Goal: Transaction & Acquisition: Obtain resource

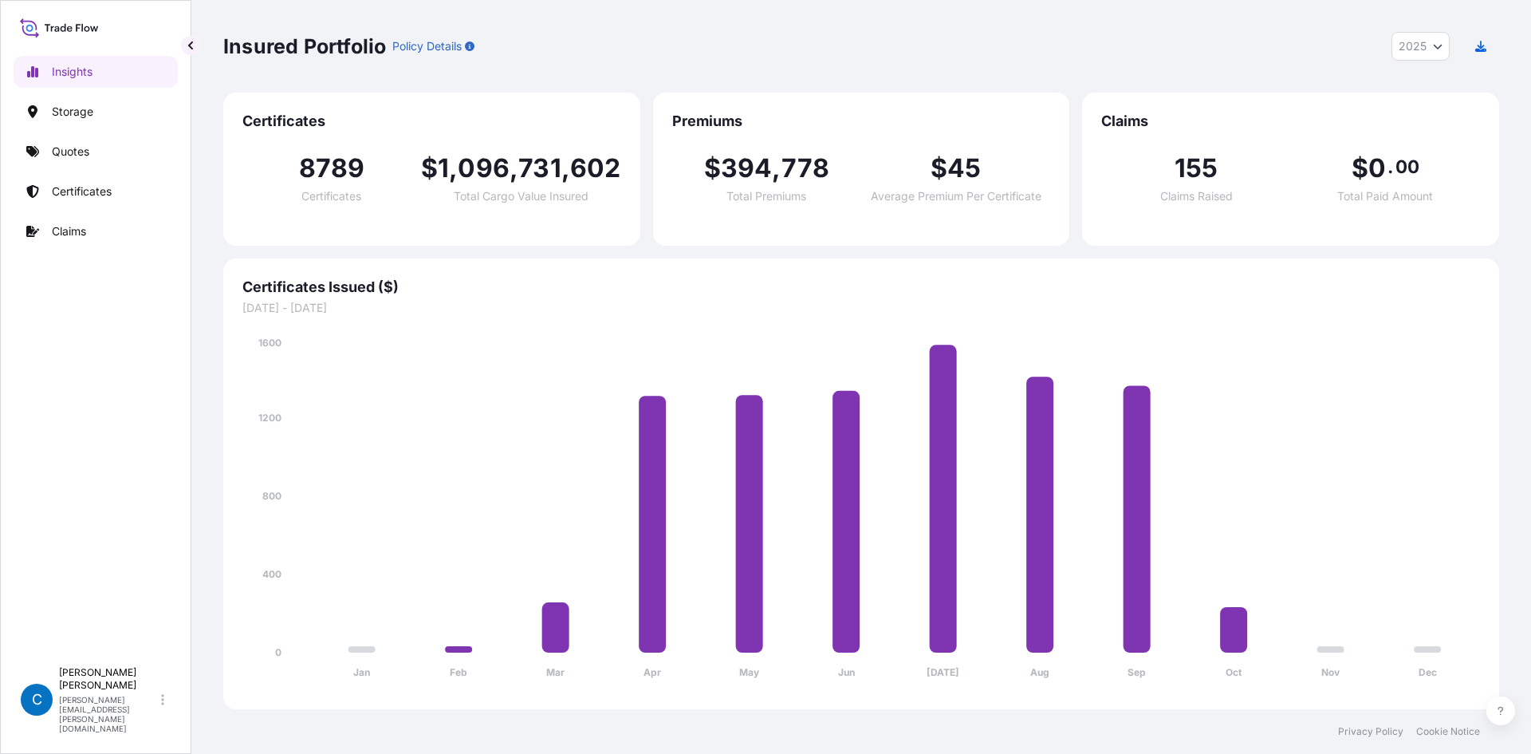
select select "2025"
click at [105, 139] on link "Quotes" at bounding box center [96, 152] width 164 height 32
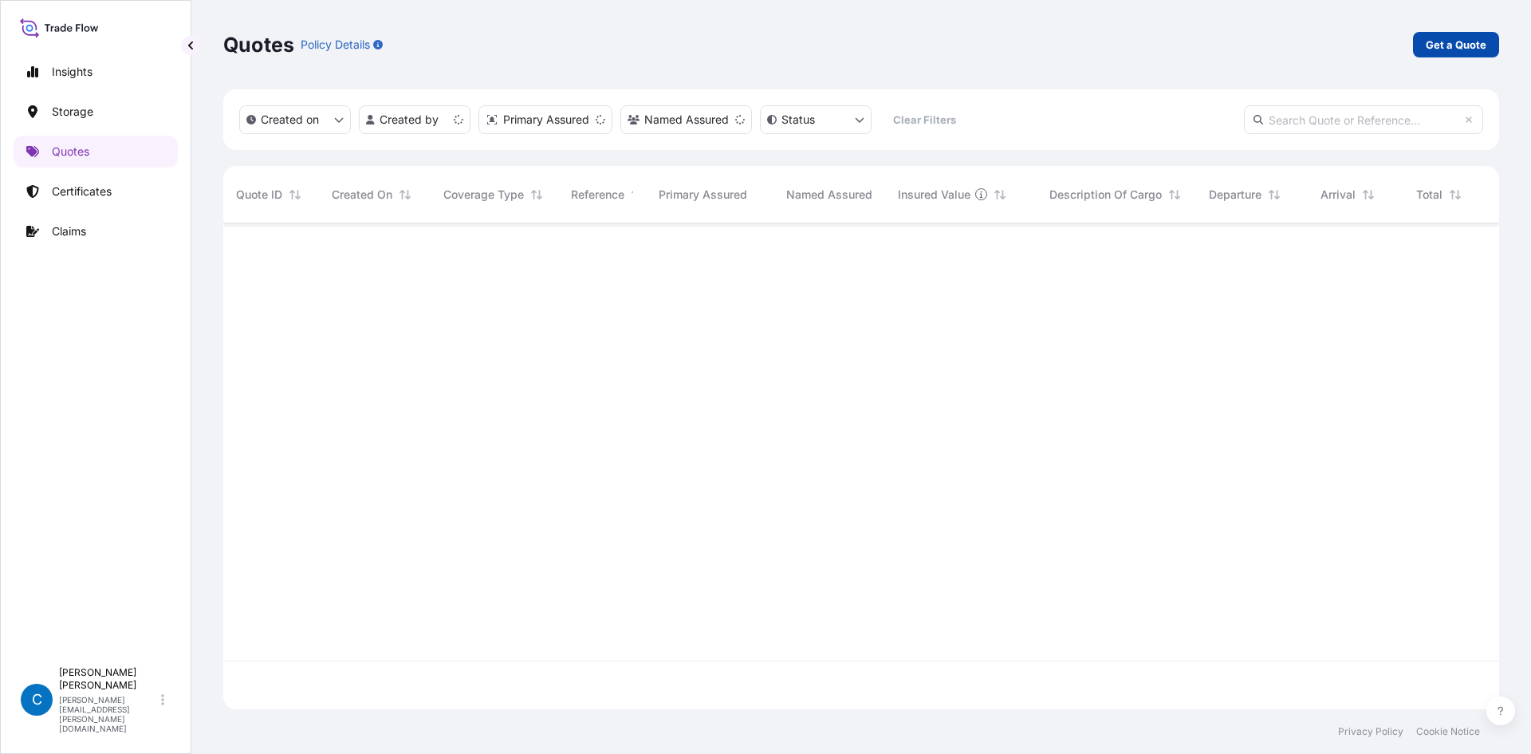
scroll to position [482, 1264]
click at [1436, 37] on p "Get a Quote" at bounding box center [1456, 45] width 61 height 16
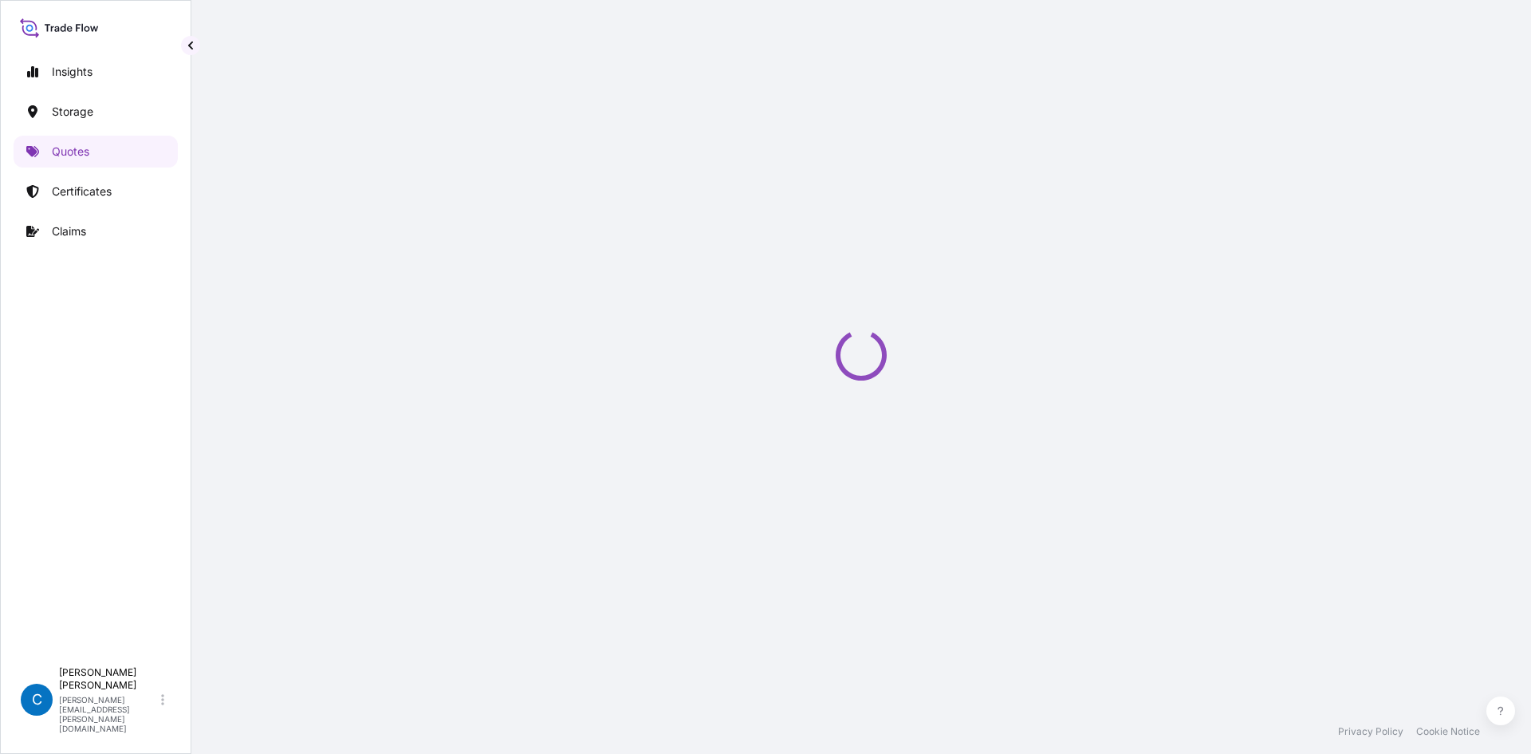
select select "Water"
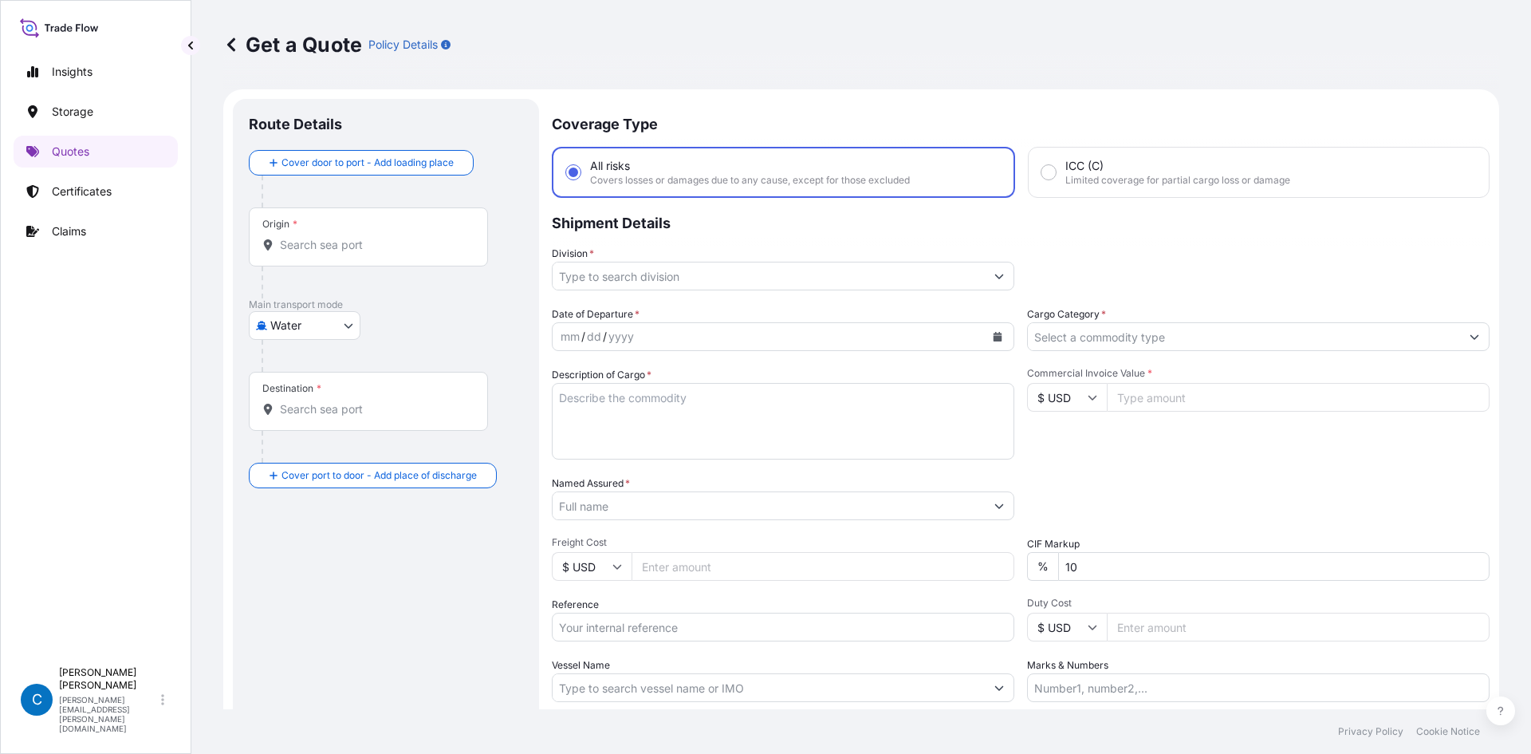
scroll to position [26, 0]
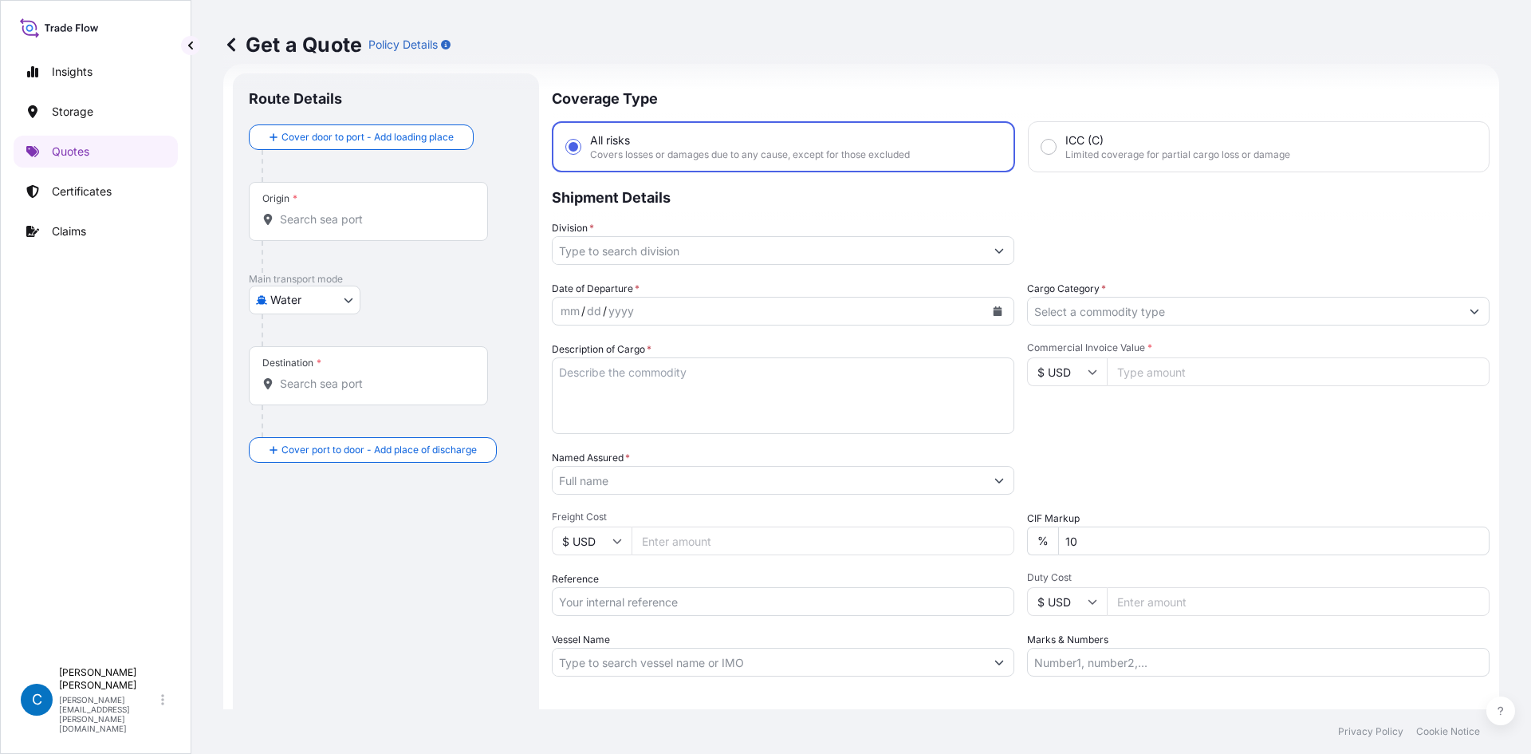
click at [354, 215] on input "Origin *" at bounding box center [374, 219] width 188 height 16
click at [354, 215] on input "Origin * Please select an origin" at bounding box center [374, 219] width 188 height 16
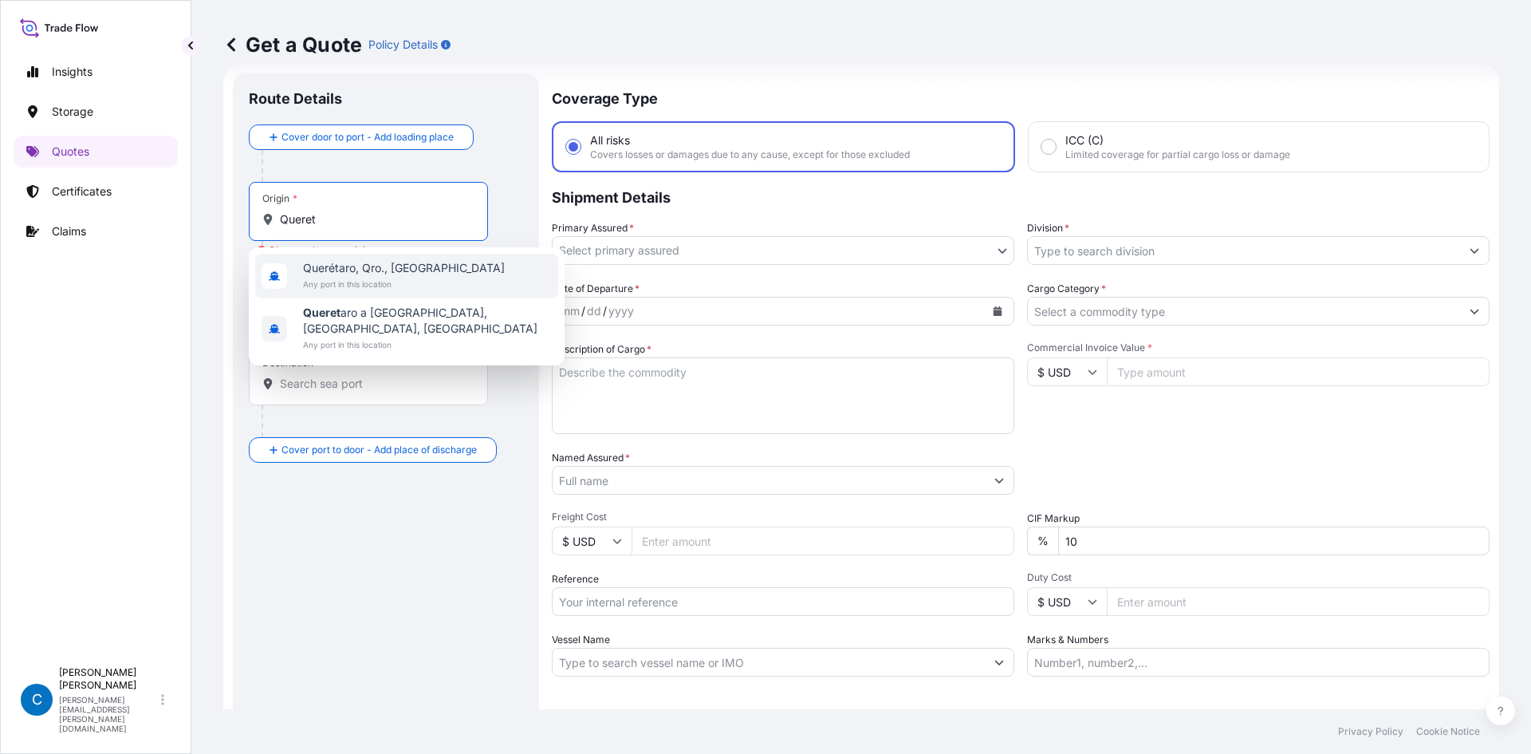
click at [345, 274] on span "Querétaro, Qro., [GEOGRAPHIC_DATA]" at bounding box center [404, 268] width 202 height 16
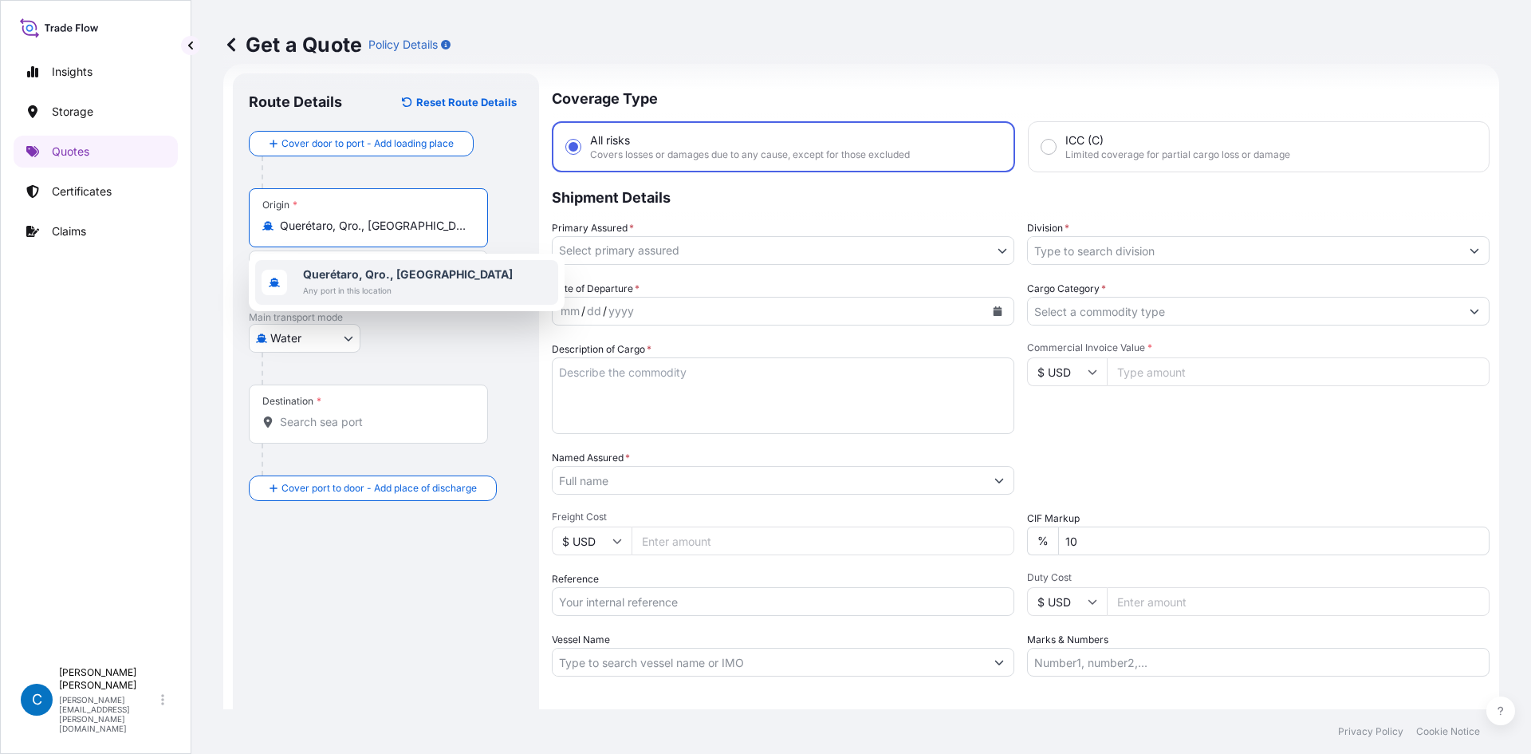
click at [375, 266] on span "Querétaro, Qro., [GEOGRAPHIC_DATA]" at bounding box center [408, 274] width 210 height 16
paste input "KM 109 CARRETERA PANAMERICANA [GEOGRAPHIC_DATA] 50734 [GEOGRAPHIC_DATA], [GEOGR…"
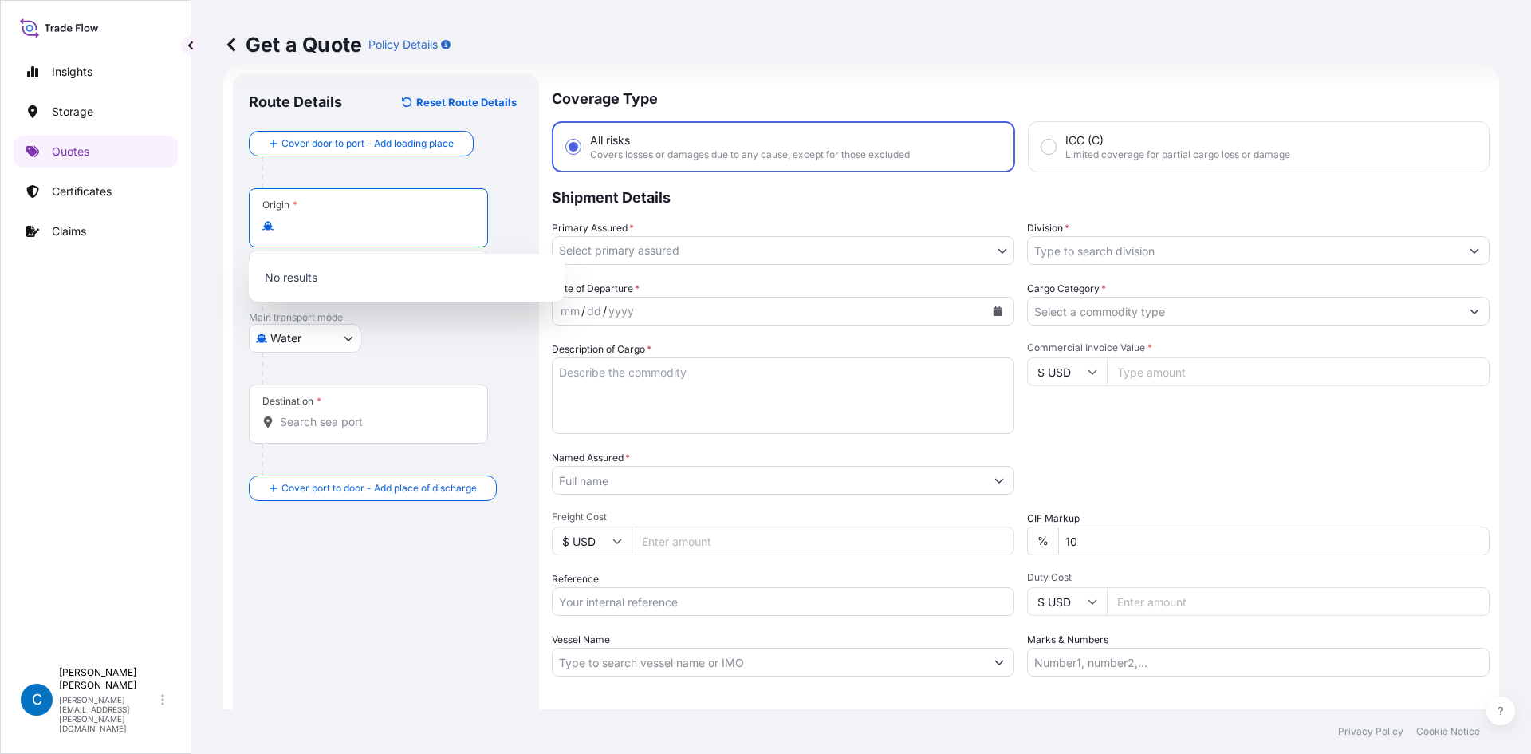
type input "Querétaro, Qro., [GEOGRAPHIC_DATA]"
click at [343, 235] on div "Origin * [GEOGRAPHIC_DATA], [GEOGRAPHIC_DATA], [GEOGRAPHIC_DATA]" at bounding box center [368, 217] width 239 height 59
click at [343, 234] on input "Querétaro, Qro., [GEOGRAPHIC_DATA]" at bounding box center [374, 226] width 188 height 16
click at [343, 235] on div "Origin * [GEOGRAPHIC_DATA], [GEOGRAPHIC_DATA], [GEOGRAPHIC_DATA]" at bounding box center [368, 217] width 239 height 59
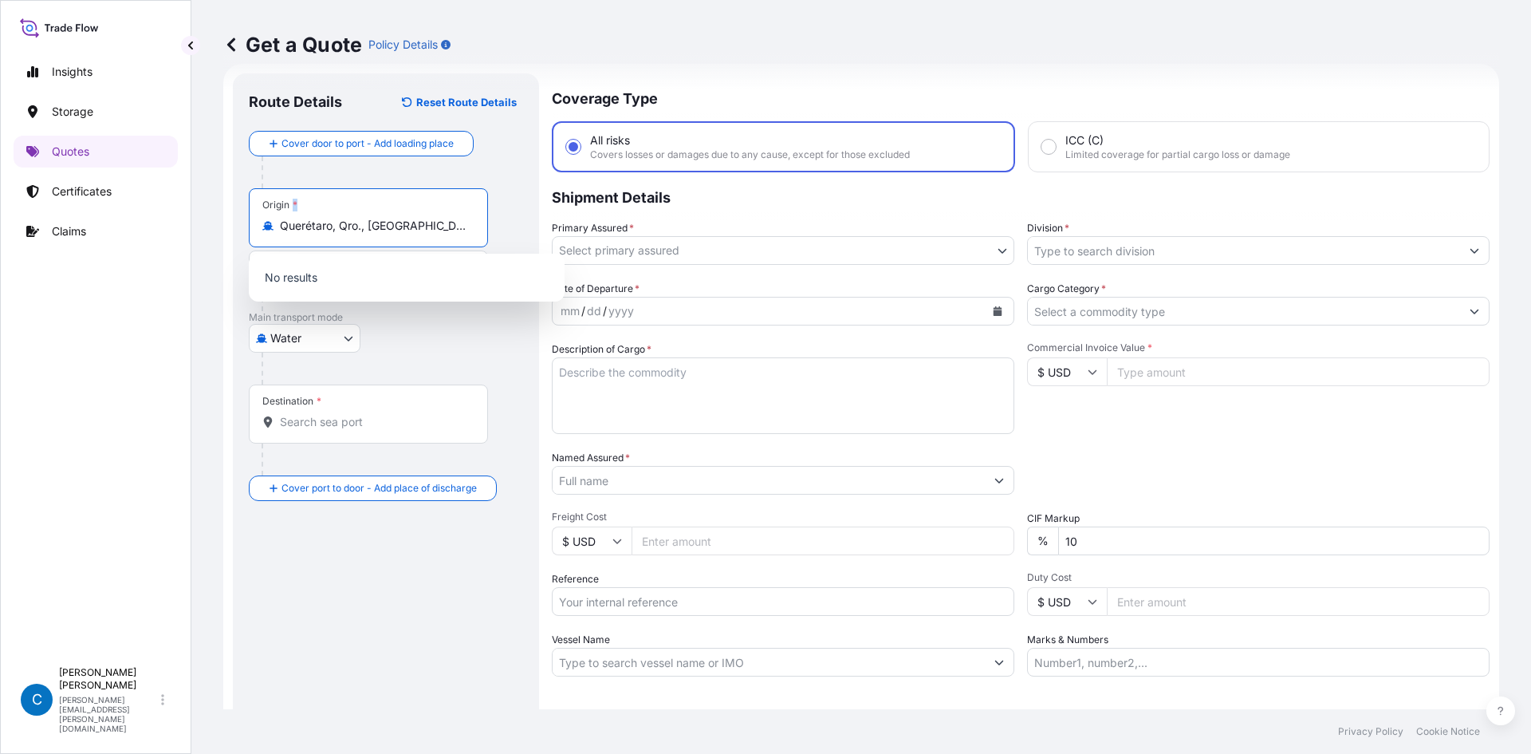
click at [343, 234] on input "Querétaro, Qro., [GEOGRAPHIC_DATA]" at bounding box center [374, 226] width 188 height 16
click at [343, 235] on div "Origin * [GEOGRAPHIC_DATA], [GEOGRAPHIC_DATA], [GEOGRAPHIC_DATA]" at bounding box center [368, 217] width 239 height 59
click at [343, 234] on input "Querétaro, Qro., [GEOGRAPHIC_DATA]" at bounding box center [374, 226] width 188 height 16
click at [343, 235] on div "Origin * [GEOGRAPHIC_DATA], [GEOGRAPHIC_DATA], [GEOGRAPHIC_DATA]" at bounding box center [368, 217] width 239 height 59
click at [343, 234] on input "Querétaro, Qro., [GEOGRAPHIC_DATA]" at bounding box center [374, 226] width 188 height 16
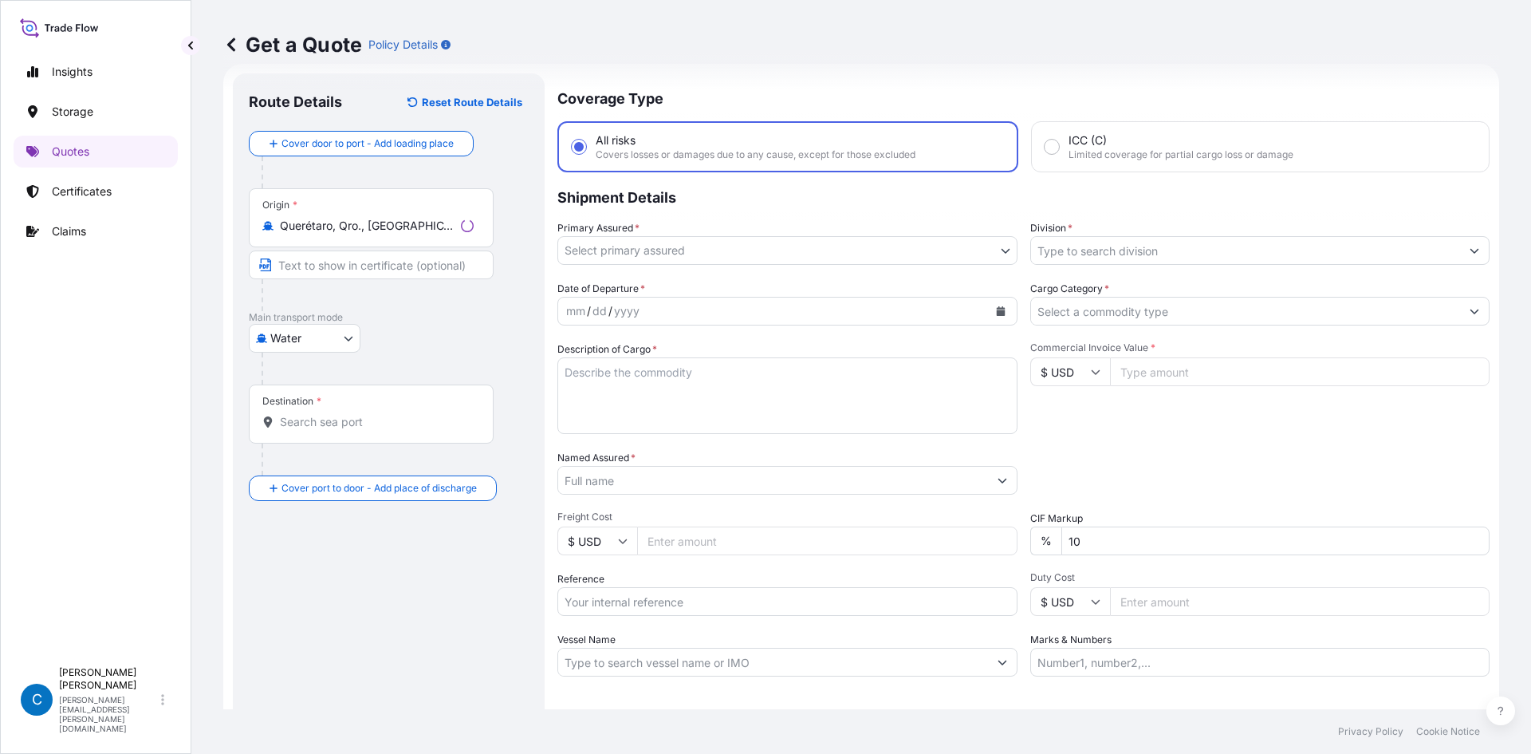
click at [314, 266] on input "Text to appear on certificate" at bounding box center [371, 264] width 245 height 29
paste input "KM 109 CARRETERA PANAMERICANA [GEOGRAPHIC_DATA] 50734 [GEOGRAPHIC_DATA], [GEOGR…"
type input "KM 109 CARRETERA PANAMERICANA [GEOGRAPHIC_DATA] 50734 [GEOGRAPHIC_DATA], [GEOGR…"
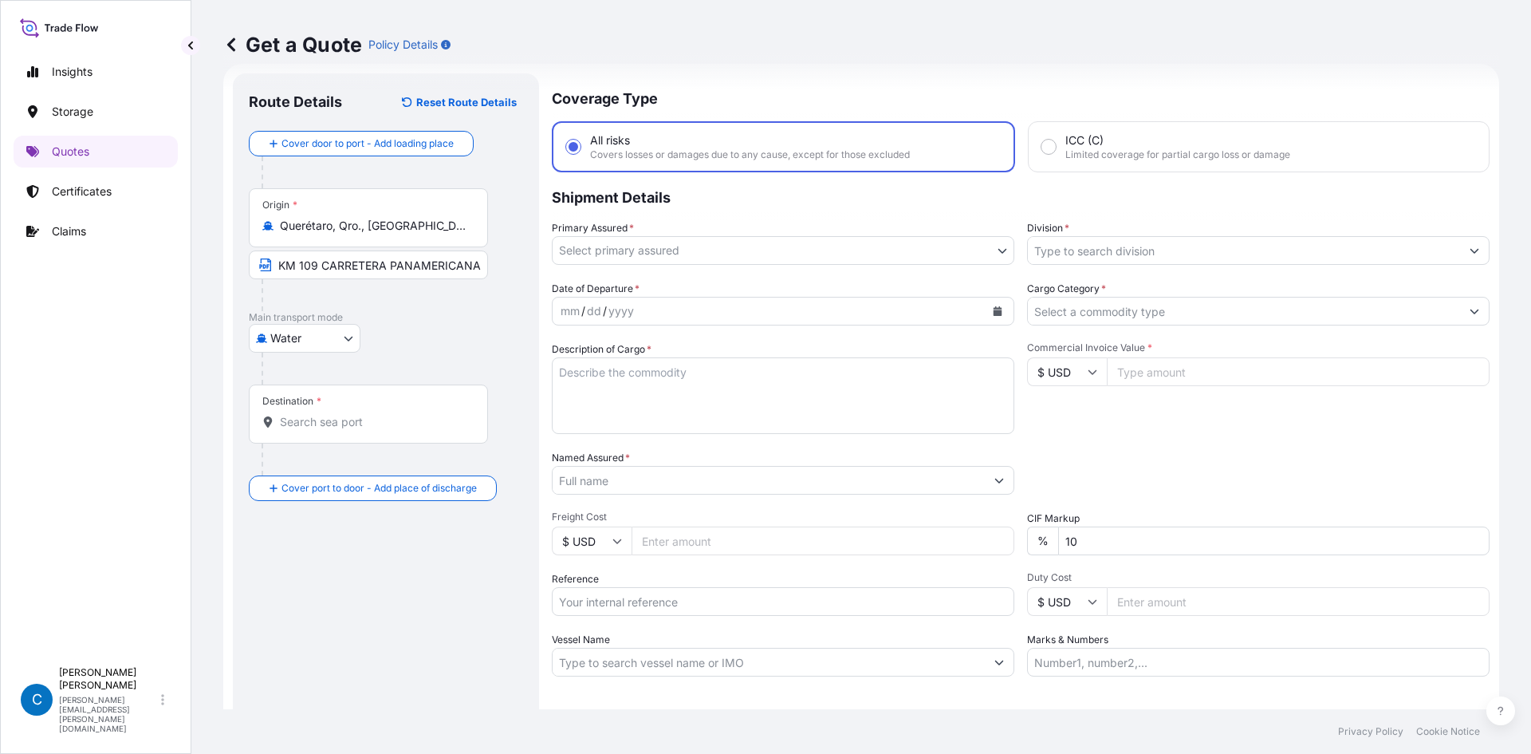
click at [347, 411] on div "Destination *" at bounding box center [368, 413] width 239 height 59
click at [347, 414] on input "Destination *" at bounding box center [374, 422] width 188 height 16
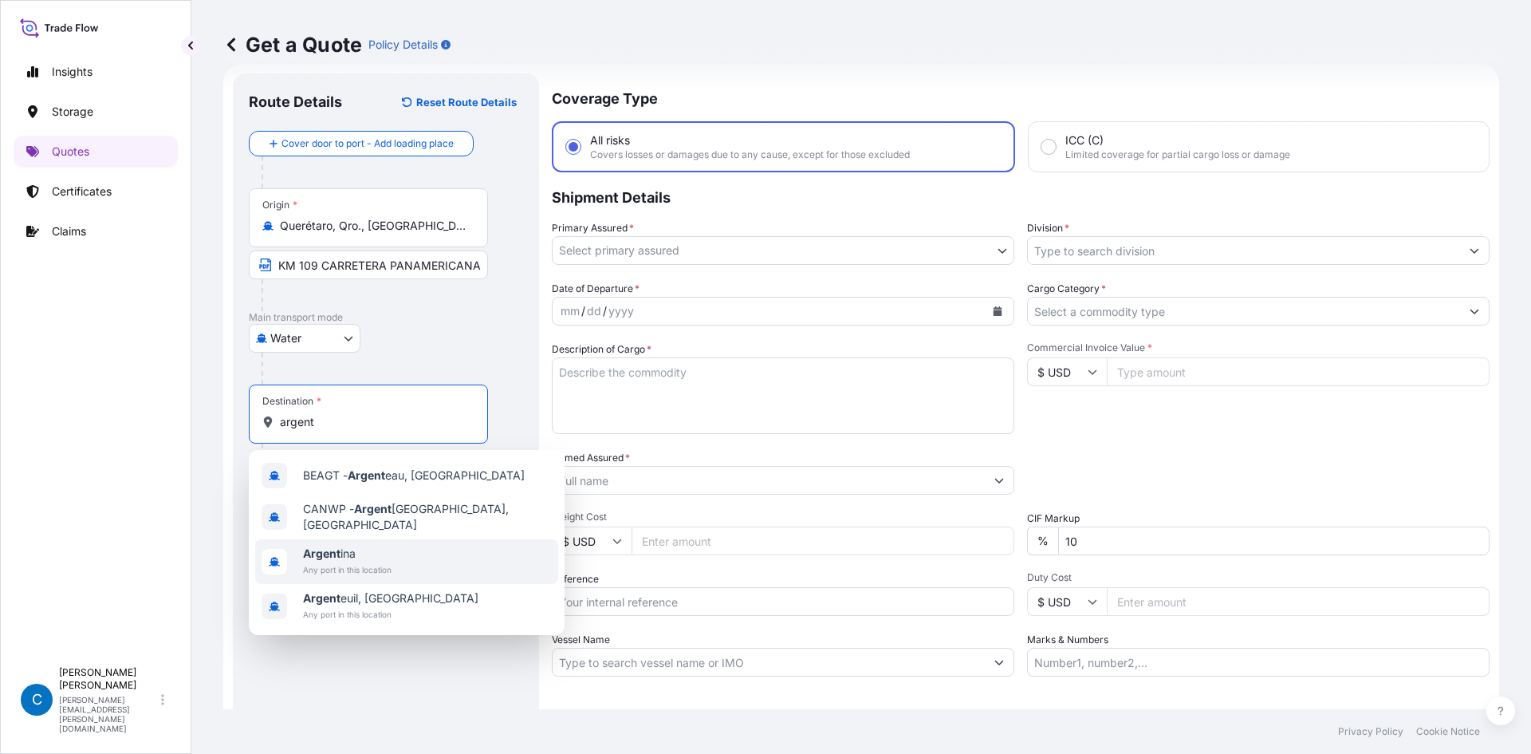
click at [341, 552] on span "Argent ina" at bounding box center [347, 553] width 89 height 16
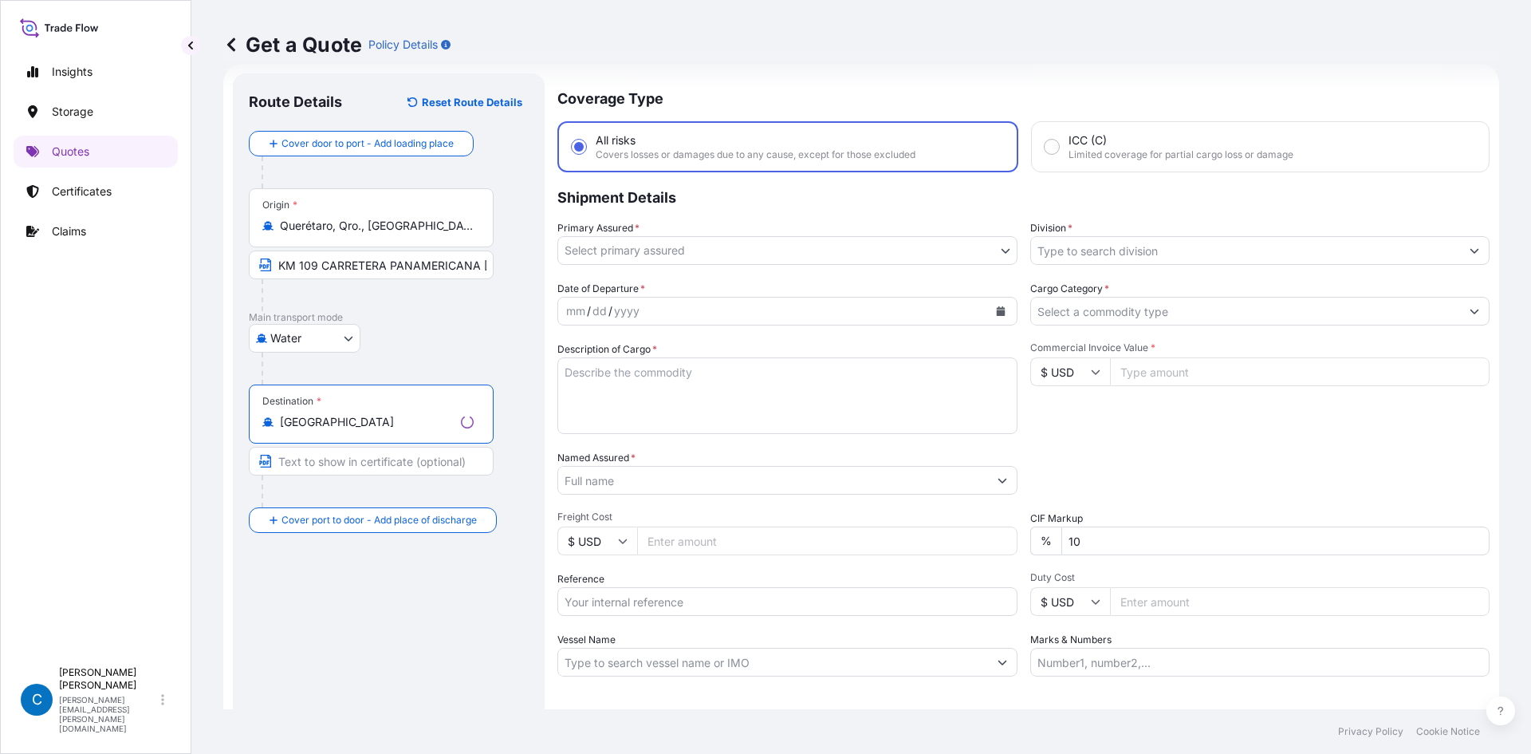
type input "[GEOGRAPHIC_DATA]"
drag, startPoint x: 327, startPoint y: 463, endPoint x: 5, endPoint y: 535, distance: 330.1
click at [327, 463] on input "Text to appear on certificate" at bounding box center [371, 461] width 245 height 29
click at [339, 459] on input "Text to appear on certificate" at bounding box center [368, 461] width 239 height 29
paste input "[PERSON_NAME] 337 ENTRE [PERSON_NAME] [PERSON_NAME] [PERSON_NAME] [GEOGRAPHIC_D…"
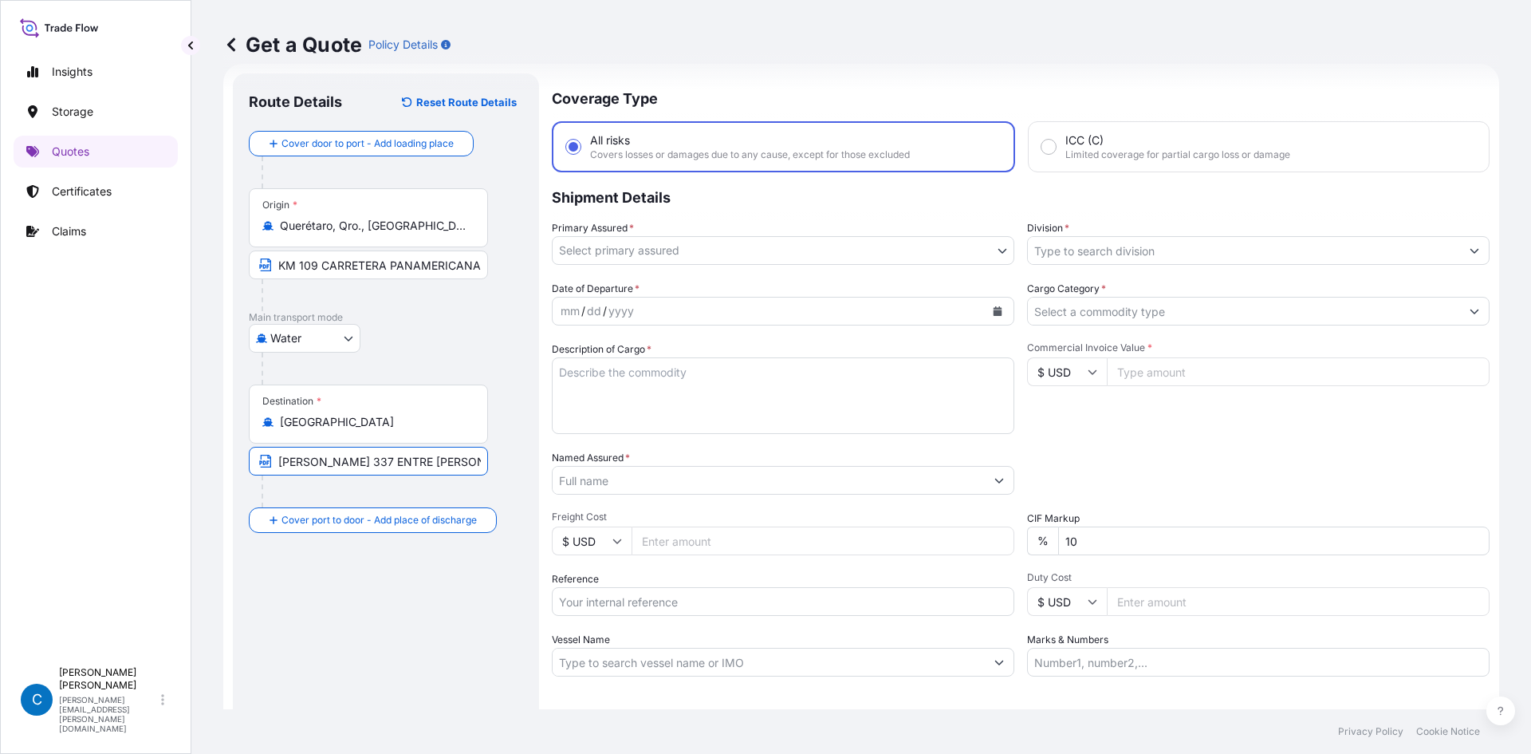
scroll to position [0, 327]
type input "[PERSON_NAME] 337 ENTRE [PERSON_NAME] [PERSON_NAME] [PERSON_NAME] [GEOGRAPHIC_D…"
drag, startPoint x: 435, startPoint y: 267, endPoint x: 655, endPoint y: 274, distance: 221.0
click at [655, 274] on form "Route Details Reset Route Details Cover door to port - Add loading place Place …" at bounding box center [861, 434] width 1276 height 741
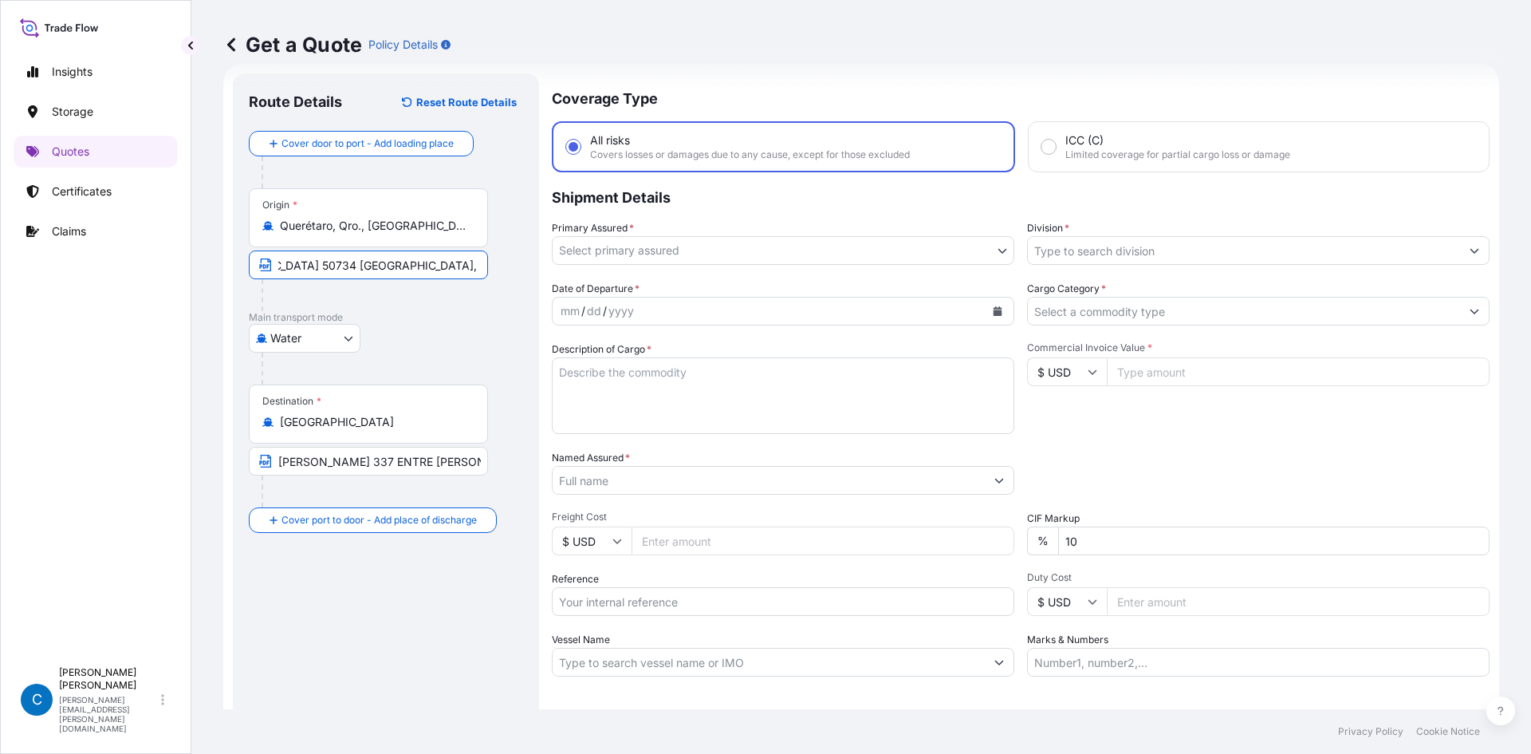
drag, startPoint x: 459, startPoint y: 268, endPoint x: 426, endPoint y: 267, distance: 32.7
click at [458, 268] on input "KM 109 CARRETERA PANAMERICANA [GEOGRAPHIC_DATA] 50734 [GEOGRAPHIC_DATA], [GEOGR…" at bounding box center [368, 264] width 239 height 29
click at [423, 263] on input "KM 109 CARRETERA PANAMERICANA [GEOGRAPHIC_DATA] 50734 [GEOGRAPHIC_DATA], [GEOGR…" at bounding box center [368, 264] width 239 height 29
drag, startPoint x: 430, startPoint y: 262, endPoint x: 533, endPoint y: 261, distance: 102.9
click at [533, 261] on div "Route Details Reset Route Details Cover door to port - Add loading place Place …" at bounding box center [386, 434] width 306 height 722
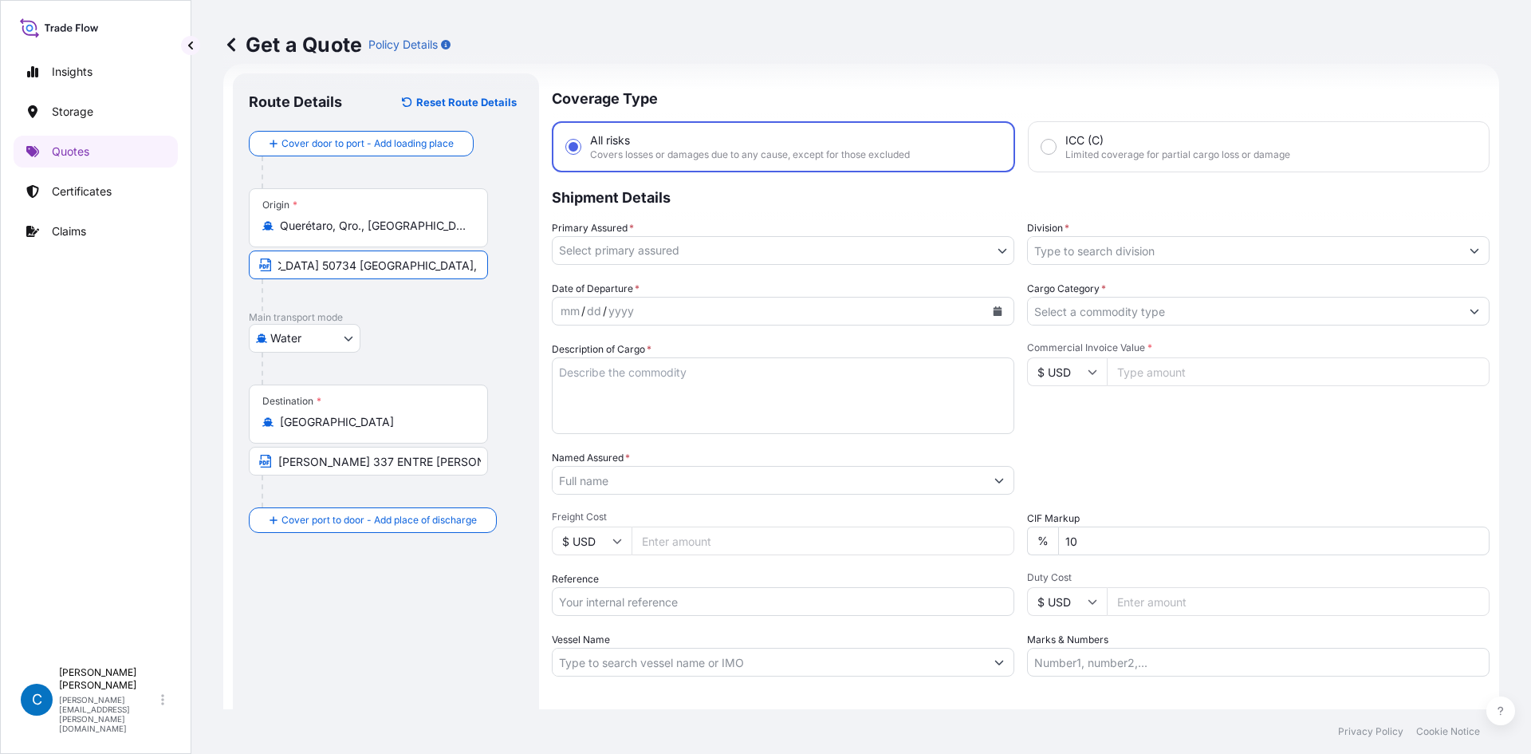
scroll to position [0, 229]
type input "KM 109 CARRETERA PANAMERICANA [GEOGRAPHIC_DATA] 50734 [GEOGRAPHIC_DATA], [GEOGR…"
click at [473, 321] on p "Main transport mode" at bounding box center [386, 317] width 274 height 13
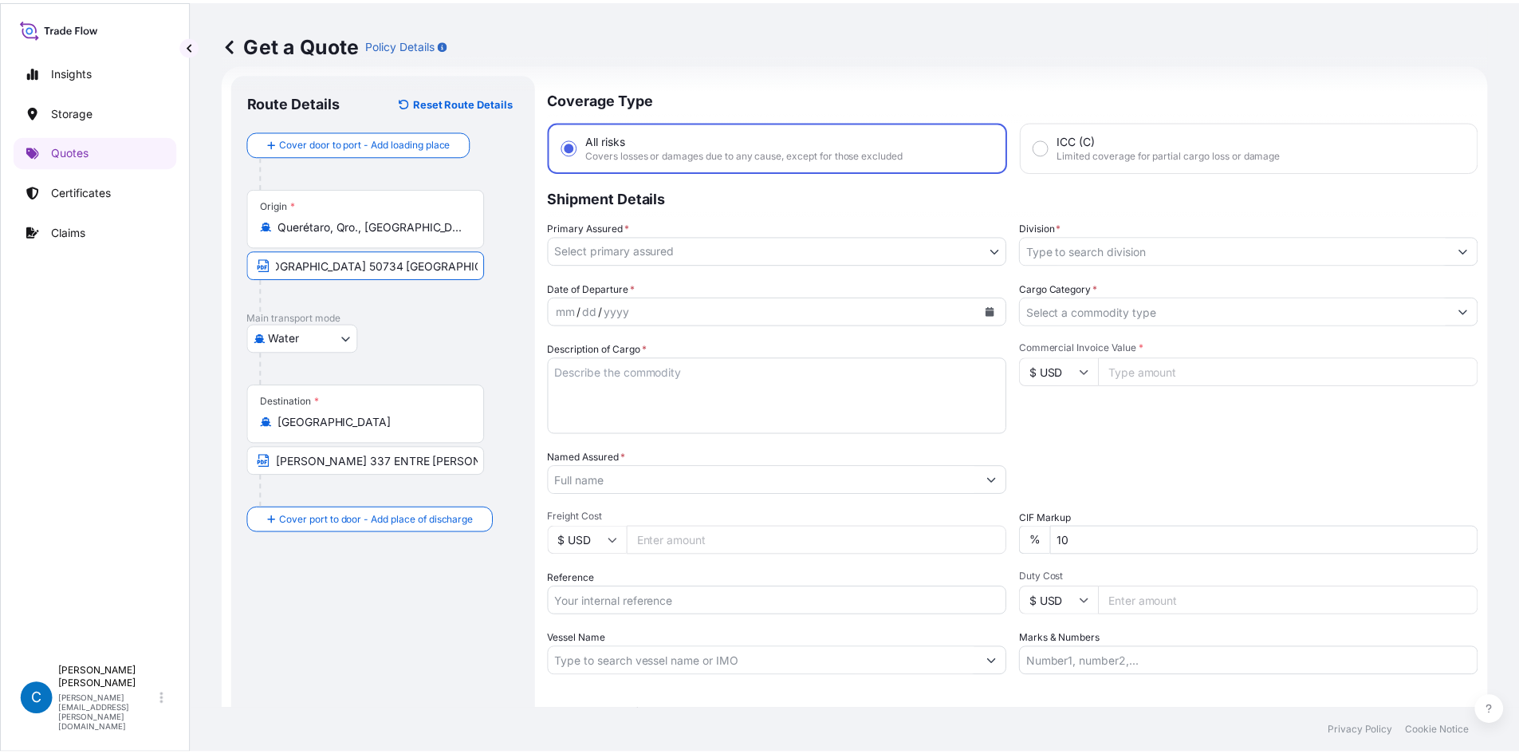
scroll to position [0, 0]
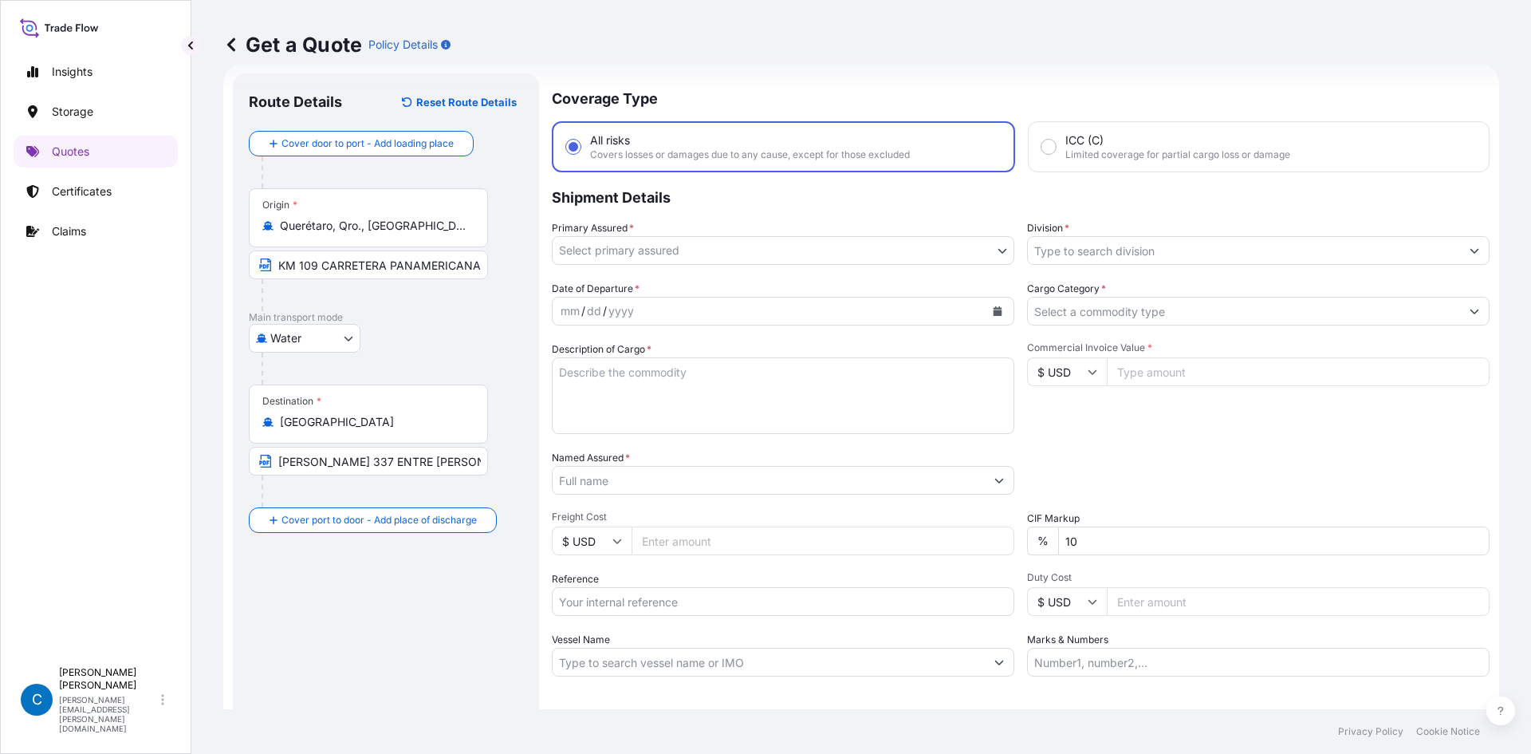
click at [609, 660] on input "Vessel Name" at bounding box center [769, 662] width 432 height 29
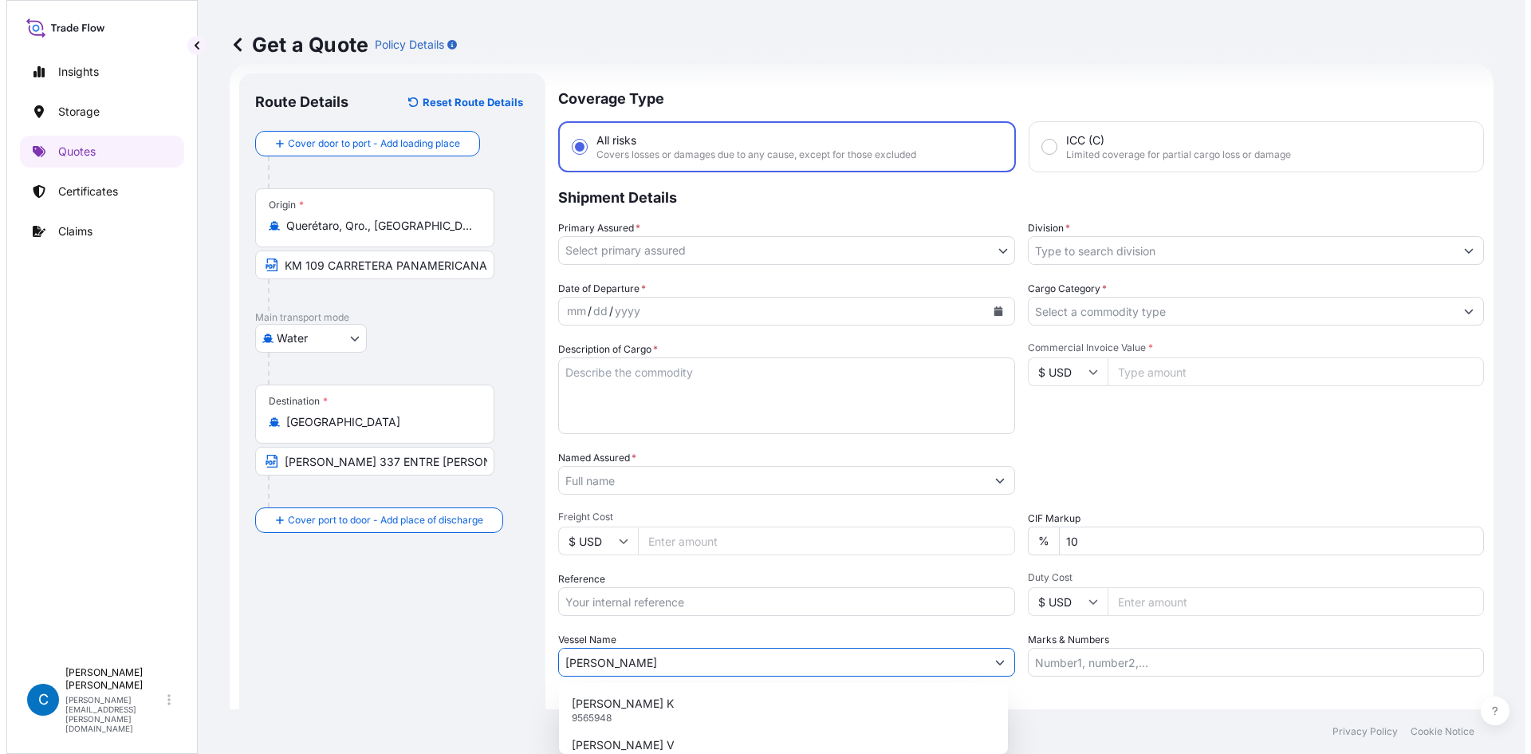
scroll to position [105, 0]
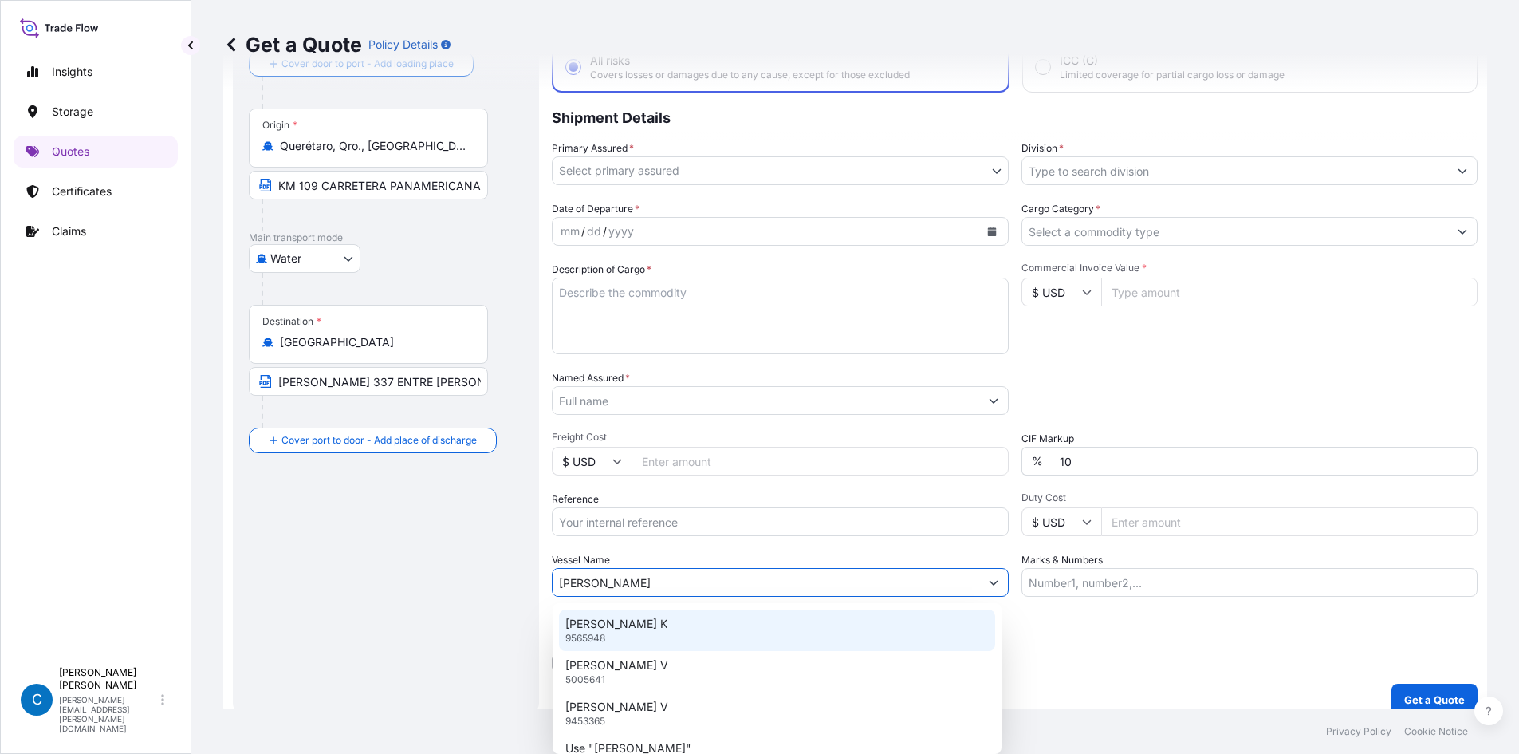
type input "[PERSON_NAME]"
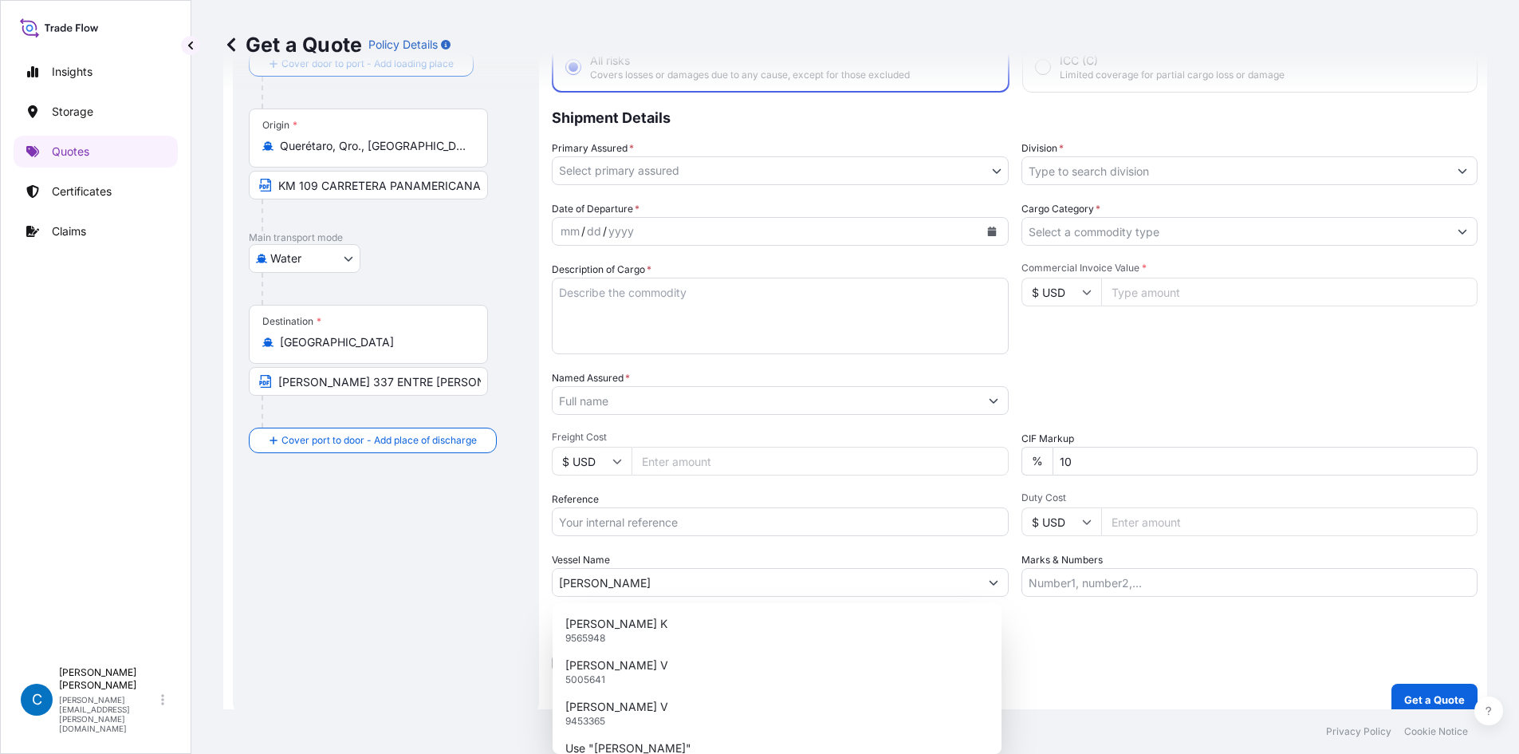
click at [333, 560] on div "Route Details Reset Route Details Cover door to port - Add loading place Place …" at bounding box center [386, 355] width 274 height 690
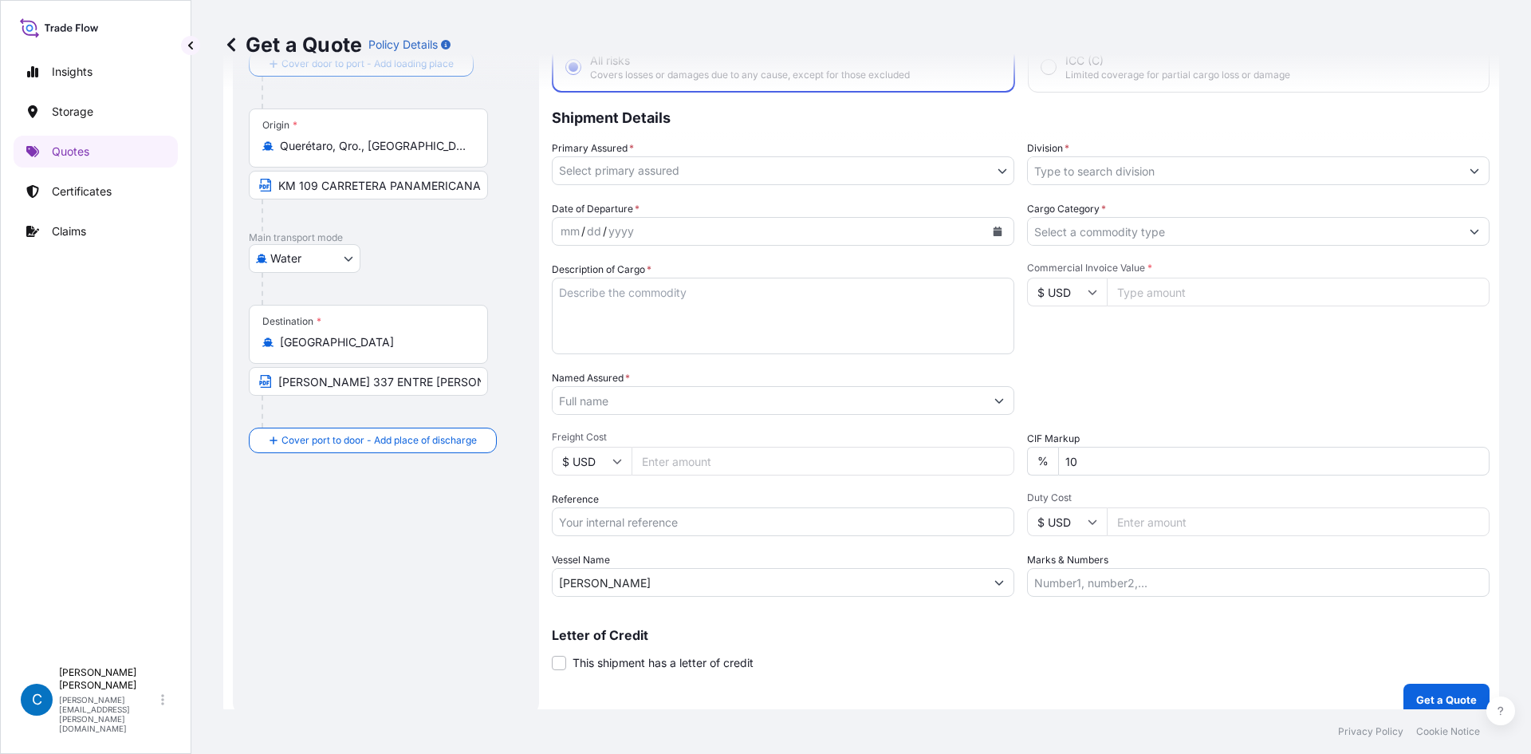
click at [675, 577] on input "[PERSON_NAME]" at bounding box center [769, 582] width 432 height 29
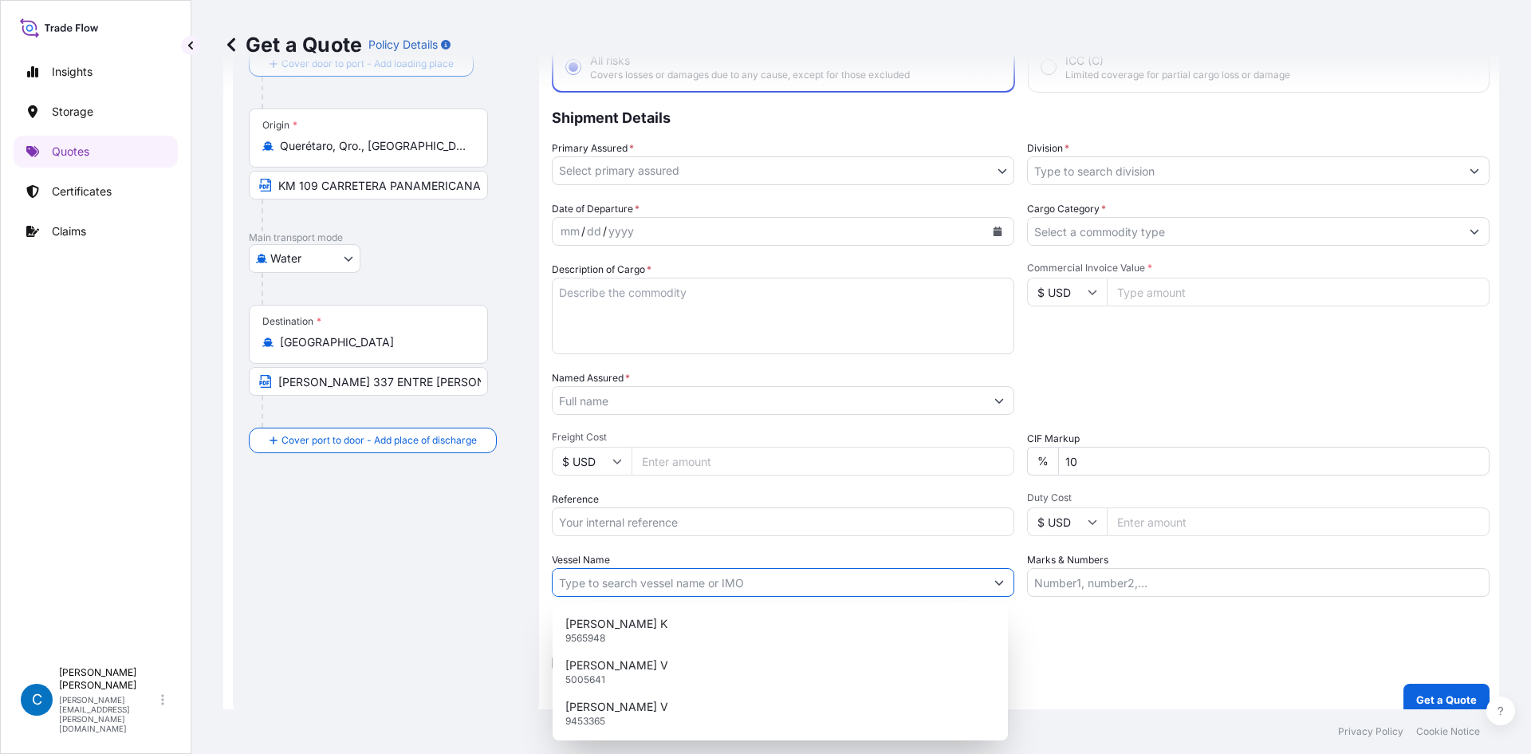
click at [839, 172] on body "4 options available. 3 options available. Insights Storage Quotes Certificates …" at bounding box center [765, 377] width 1531 height 754
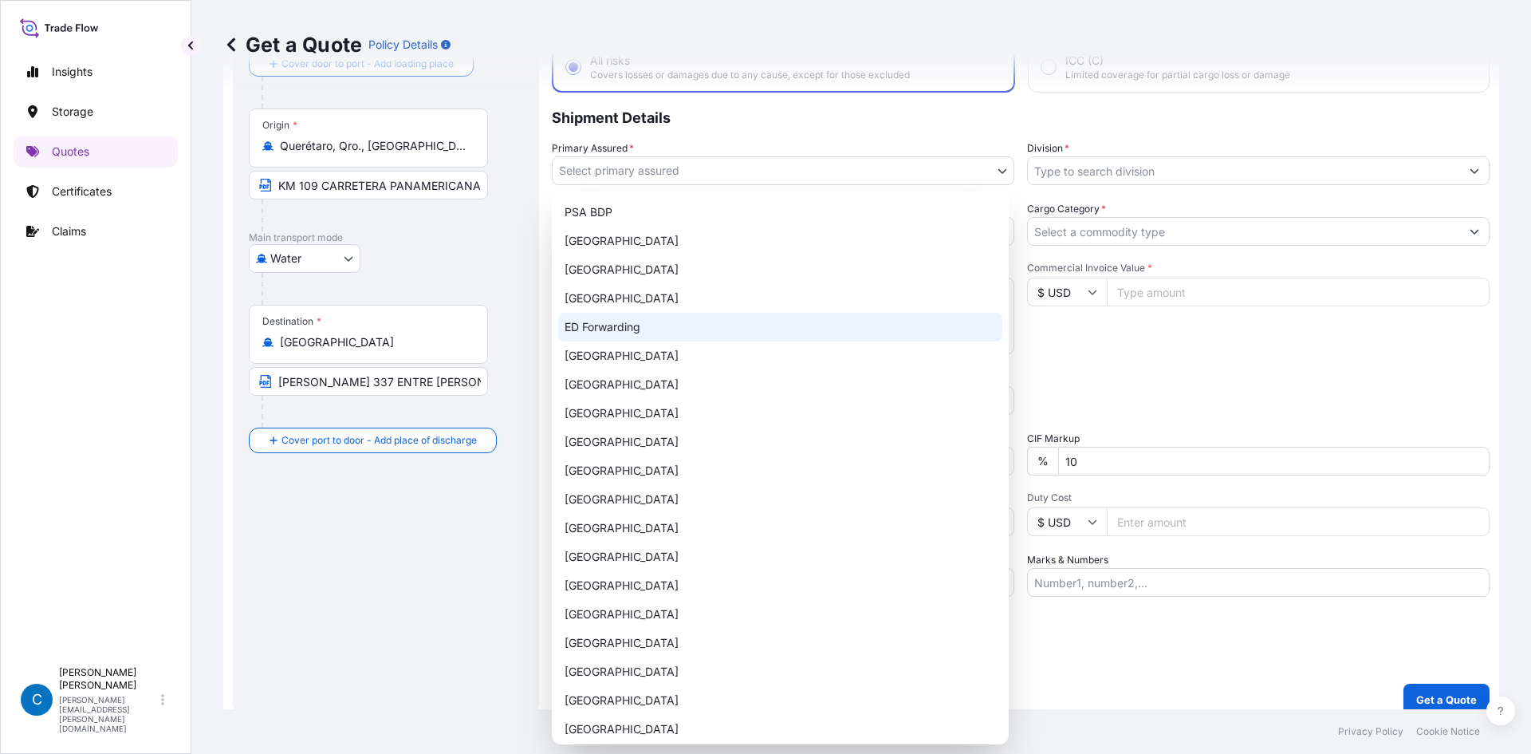
click at [746, 321] on div "ED Forwarding" at bounding box center [780, 327] width 444 height 29
select select "32195"
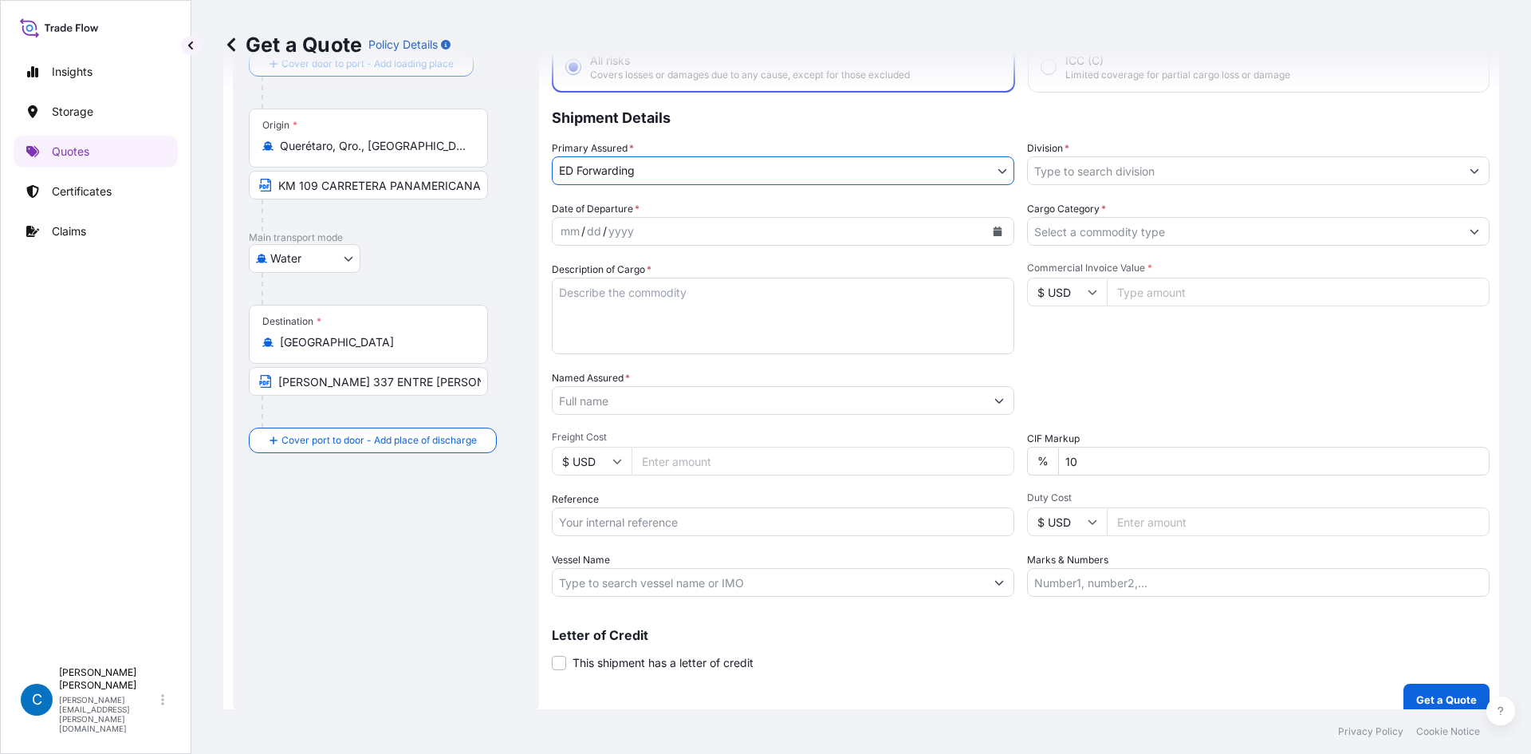
click at [1143, 182] on input "Division *" at bounding box center [1244, 170] width 432 height 29
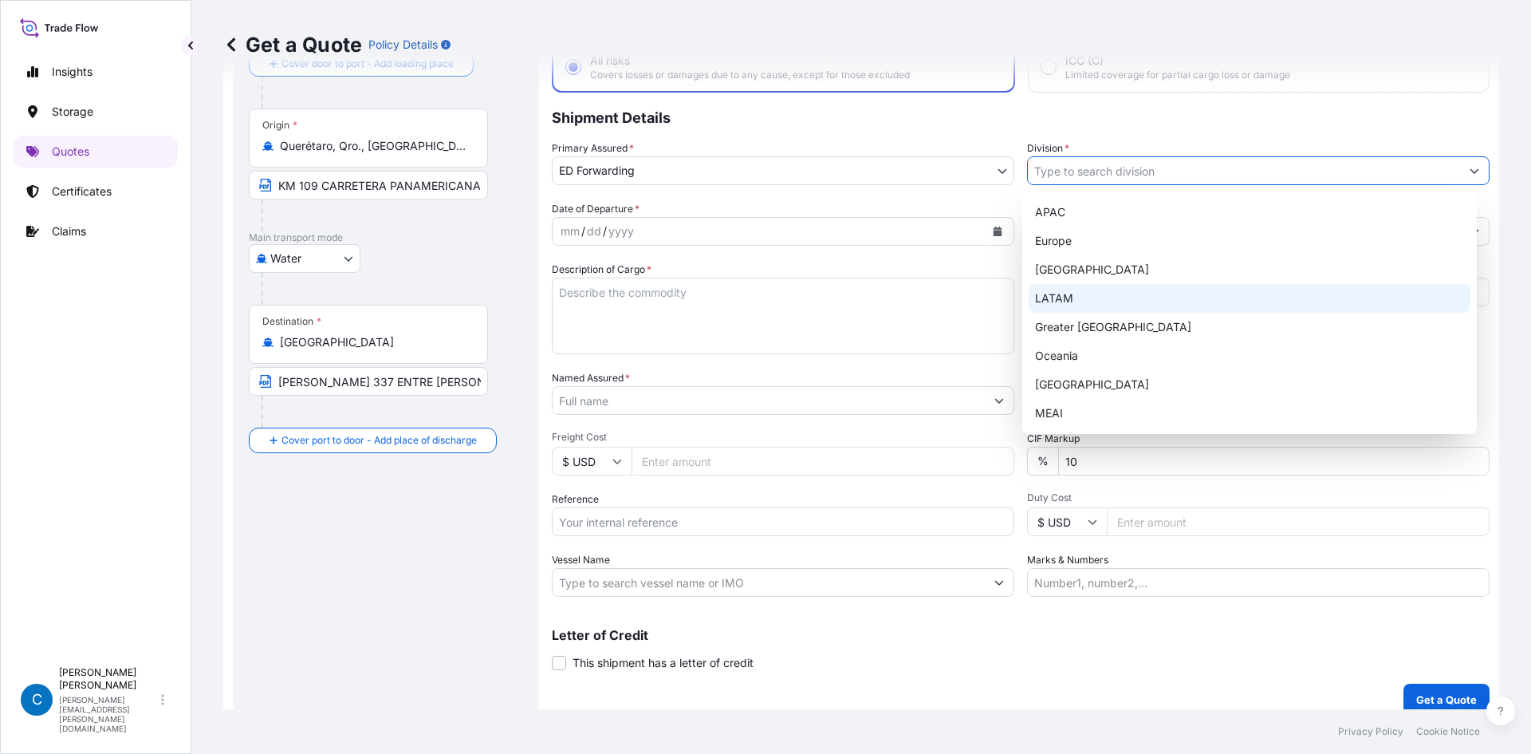
click at [1085, 278] on div "[GEOGRAPHIC_DATA]" at bounding box center [1250, 269] width 443 height 29
type input "[GEOGRAPHIC_DATA]"
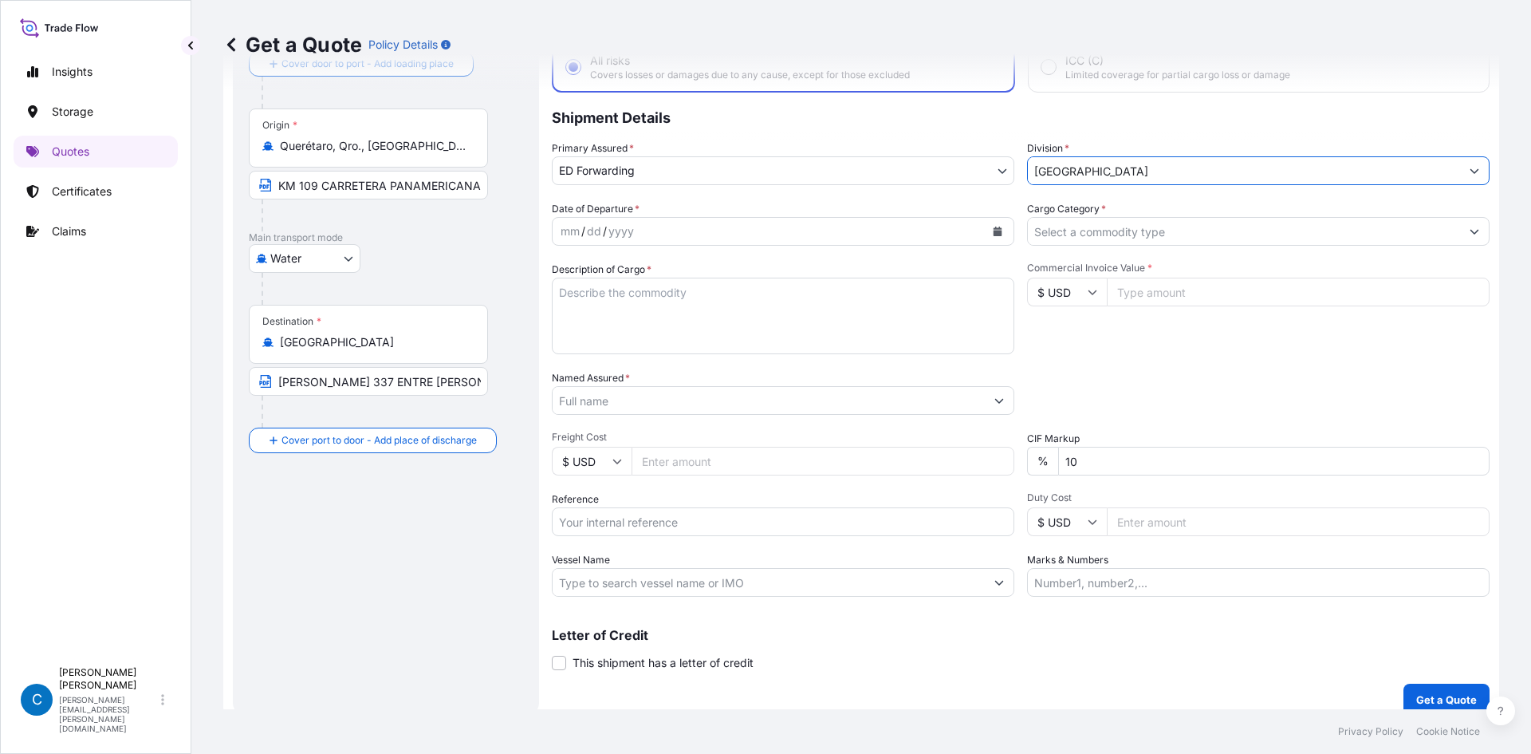
click at [987, 236] on button "Calendar" at bounding box center [998, 231] width 26 height 26
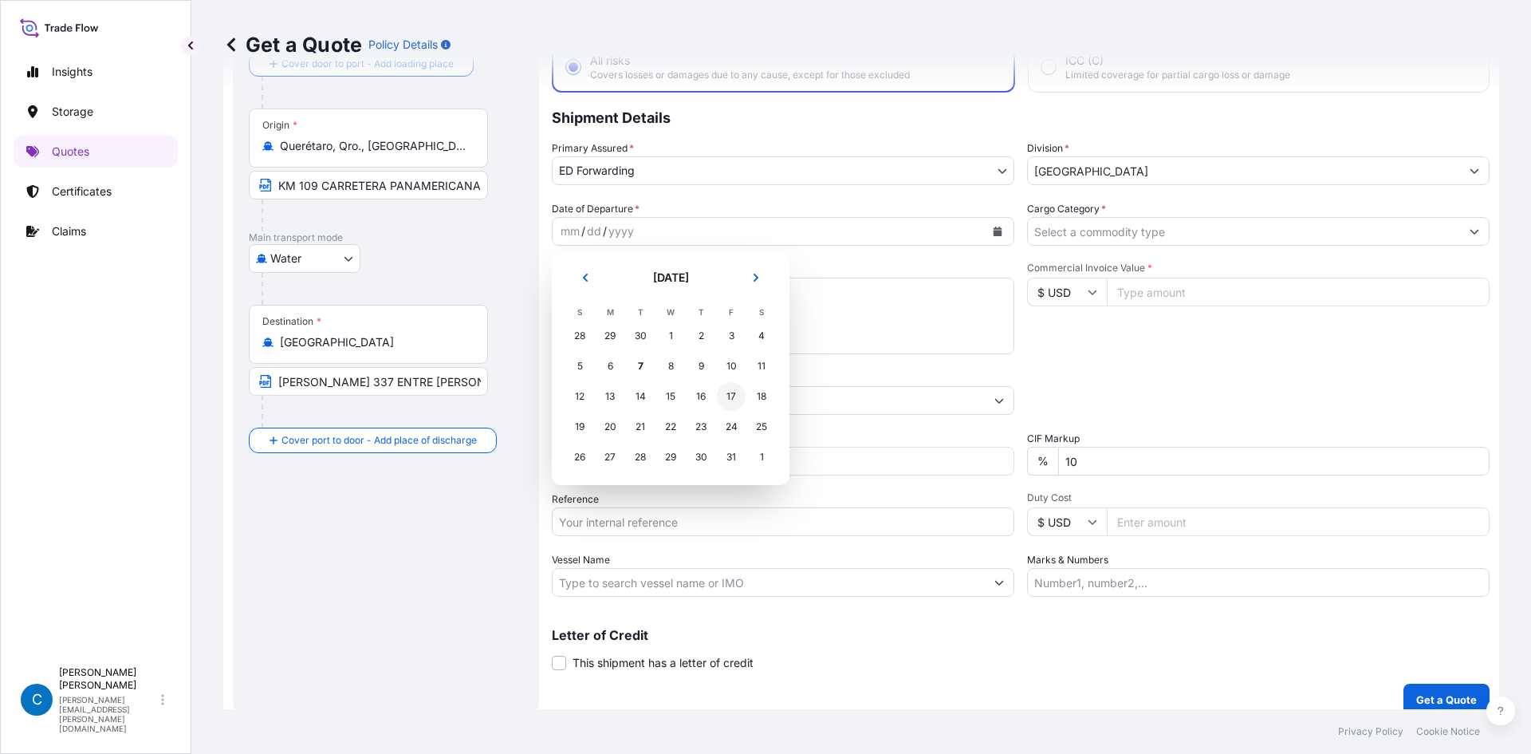
click at [734, 400] on div "17" at bounding box center [731, 396] width 29 height 29
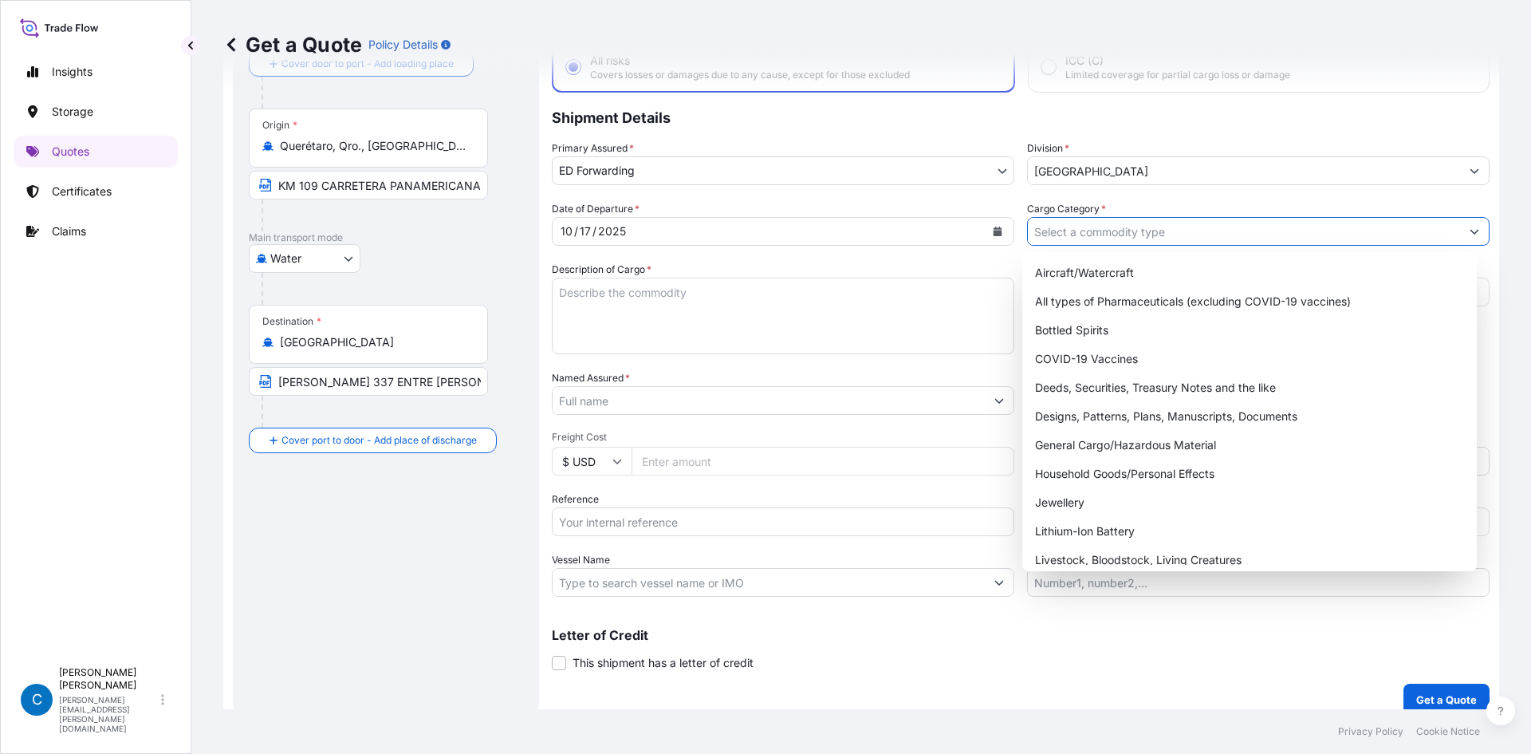
click at [1078, 224] on input "Cargo Category *" at bounding box center [1244, 231] width 432 height 29
click at [1030, 439] on div "General Cargo/Hazardous Material" at bounding box center [1250, 445] width 443 height 29
type input "General Cargo/Hazardous Material"
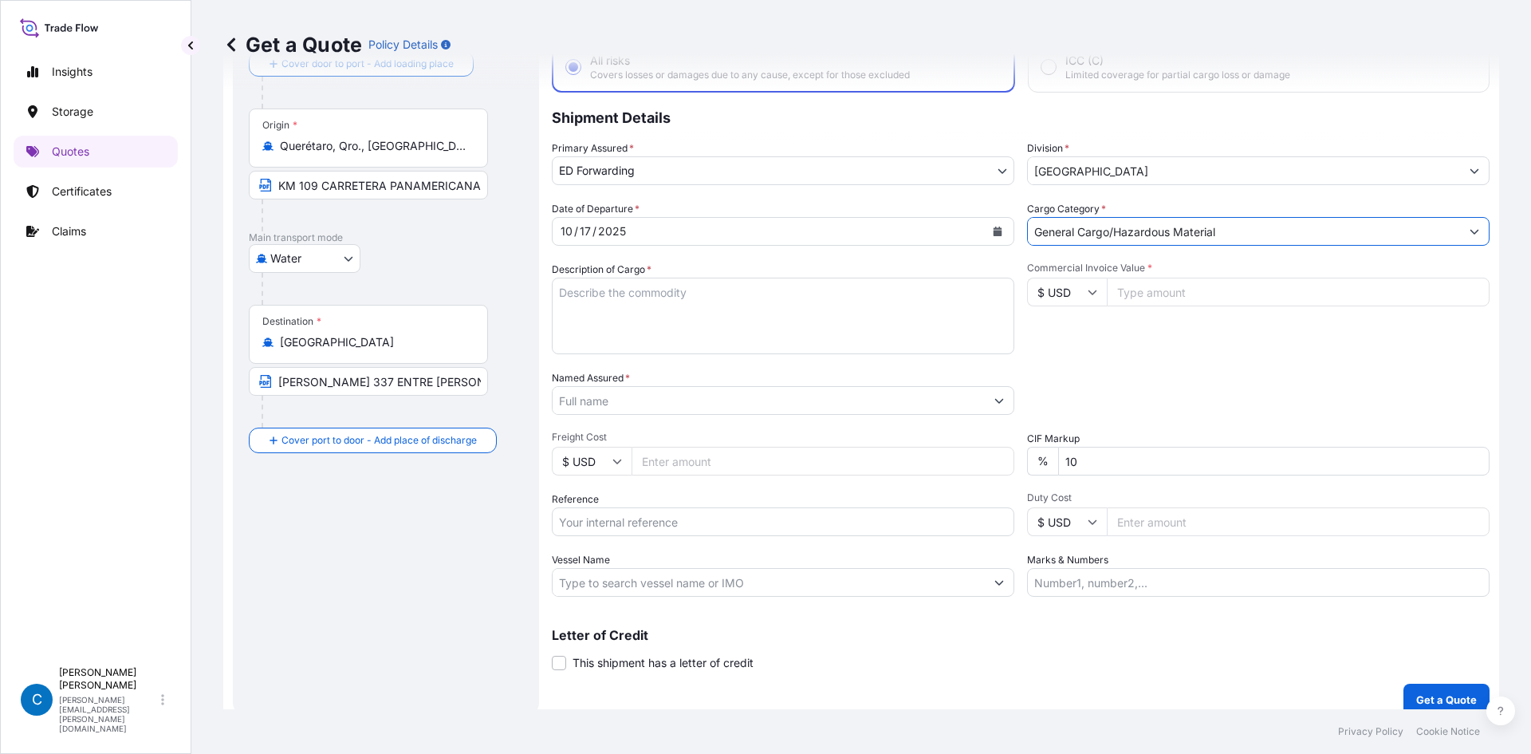
click at [637, 297] on textarea "Description of Cargo *" at bounding box center [783, 316] width 463 height 77
click at [726, 306] on textarea "Description of Cargo *" at bounding box center [783, 316] width 463 height 77
paste textarea "CERAMIC INSULATOR"
type textarea "CERAMIC INSULATOR"
click at [577, 575] on input "Vessel Name" at bounding box center [769, 582] width 432 height 29
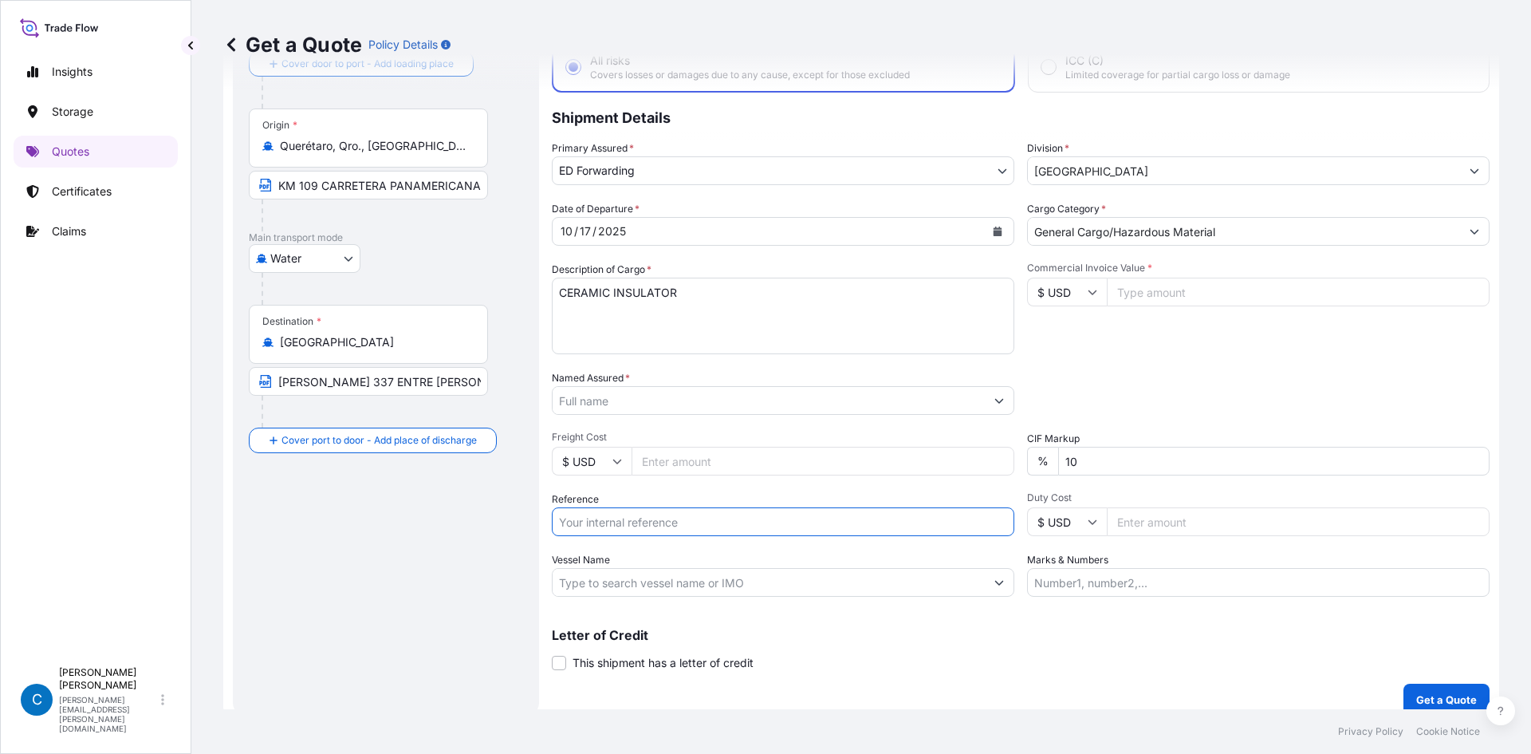
click at [584, 519] on input "Reference" at bounding box center [783, 521] width 463 height 29
paste input "SQTRES2509147"
type input "SQTRES2509147"
click at [1265, 289] on input "Commercial Invoice Value *" at bounding box center [1298, 292] width 383 height 29
type input "4310"
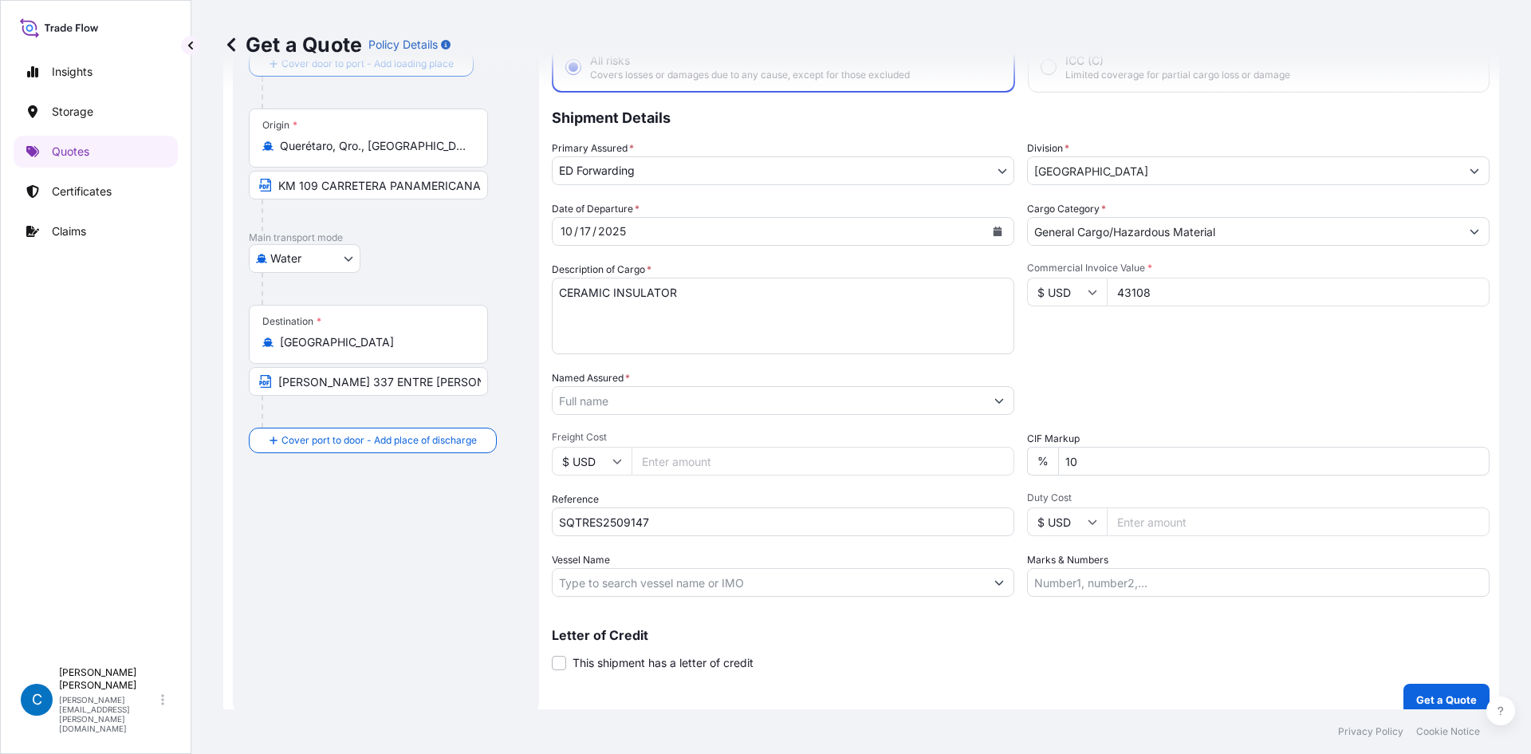
type input "43108"
drag, startPoint x: 1186, startPoint y: 382, endPoint x: 1124, endPoint y: 400, distance: 64.6
click at [1183, 382] on div "Packing Category Type to search a container mode Please select a primary mode o…" at bounding box center [1258, 392] width 463 height 45
click at [1065, 467] on input "10" at bounding box center [1273, 461] width 431 height 29
type input "0"
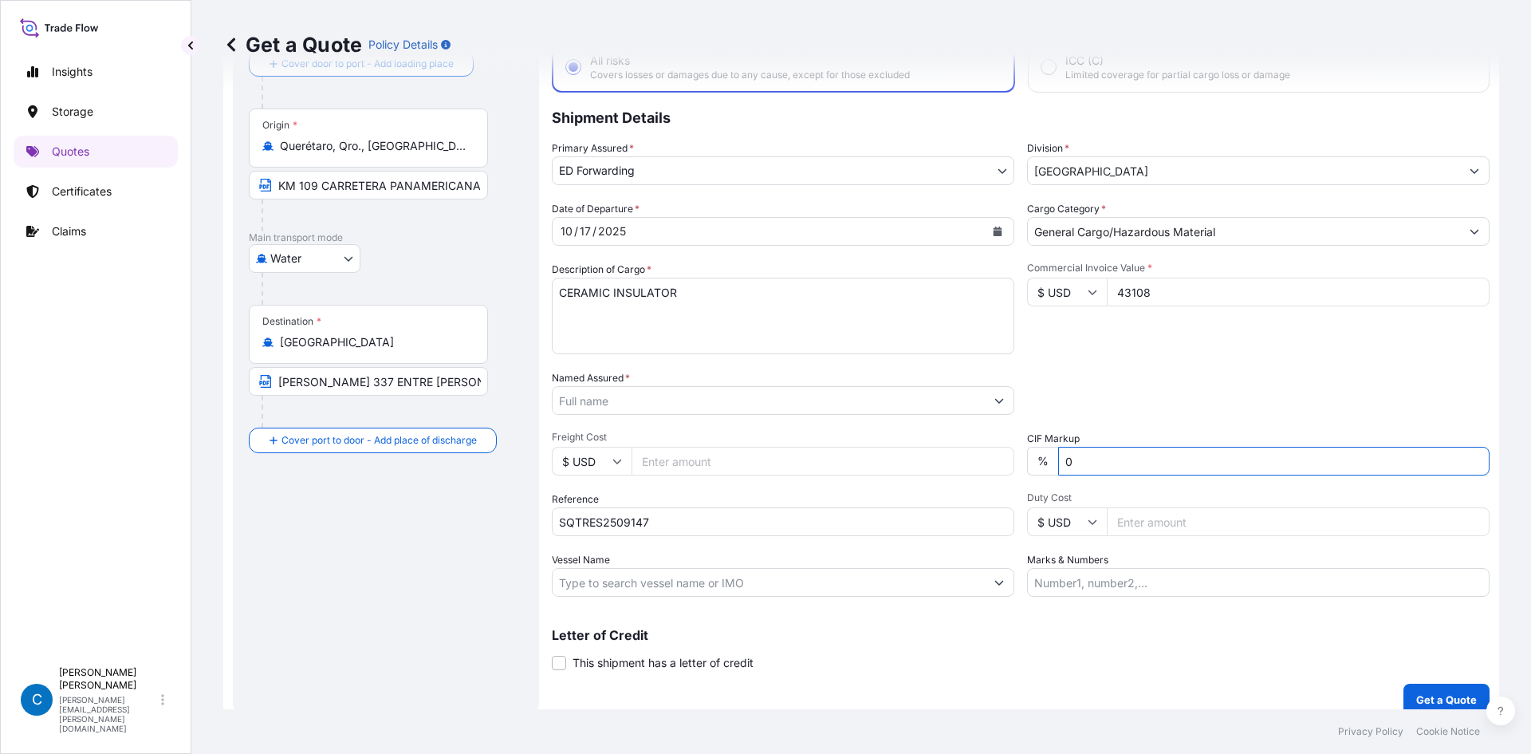
click at [1210, 324] on div "Commercial Invoice Value * $ USD 43108" at bounding box center [1258, 308] width 463 height 93
click at [663, 381] on div "Named Assured *" at bounding box center [783, 392] width 463 height 45
click at [645, 411] on input "Named Assured *" at bounding box center [769, 400] width 432 height 29
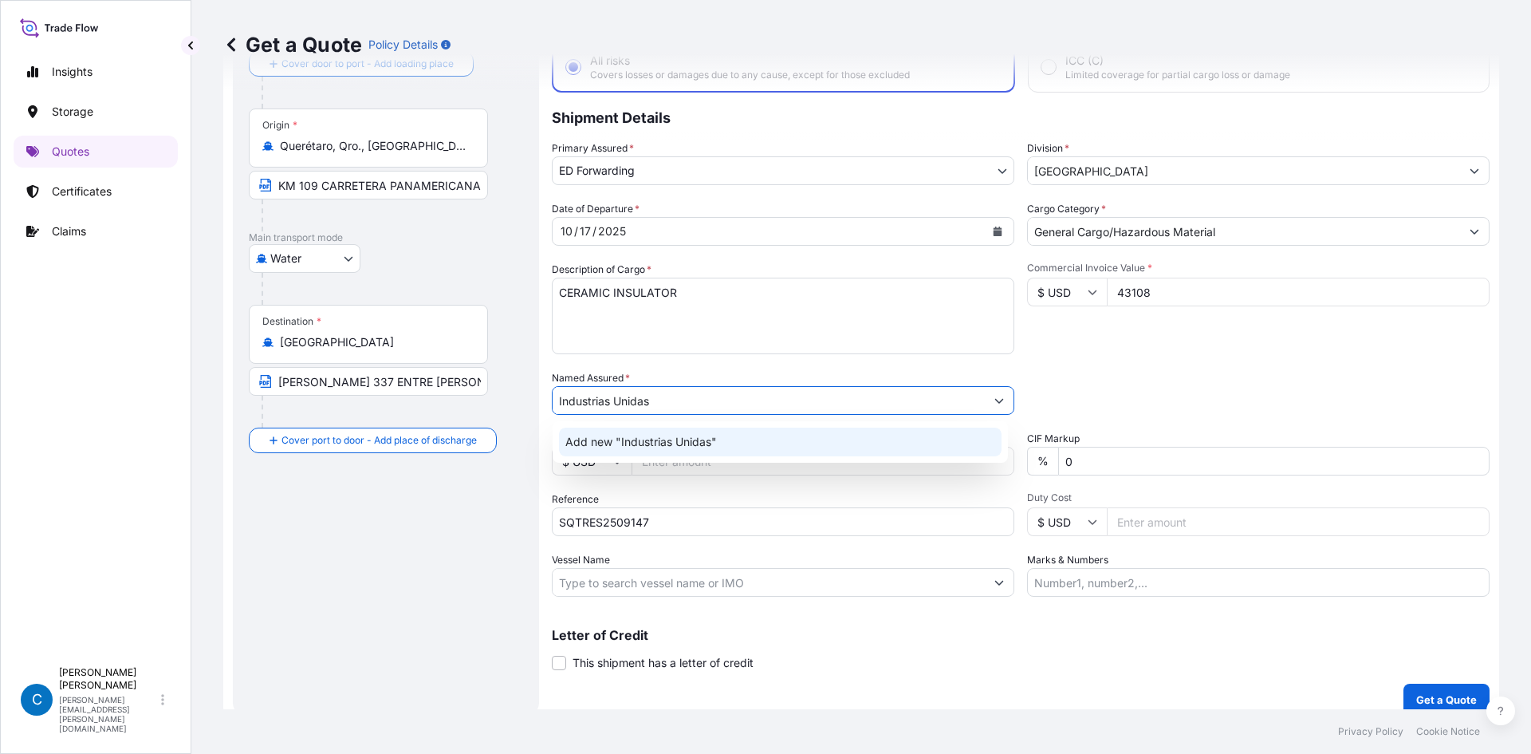
click at [629, 435] on span "Add new "Industrias Unidas"" at bounding box center [641, 442] width 152 height 16
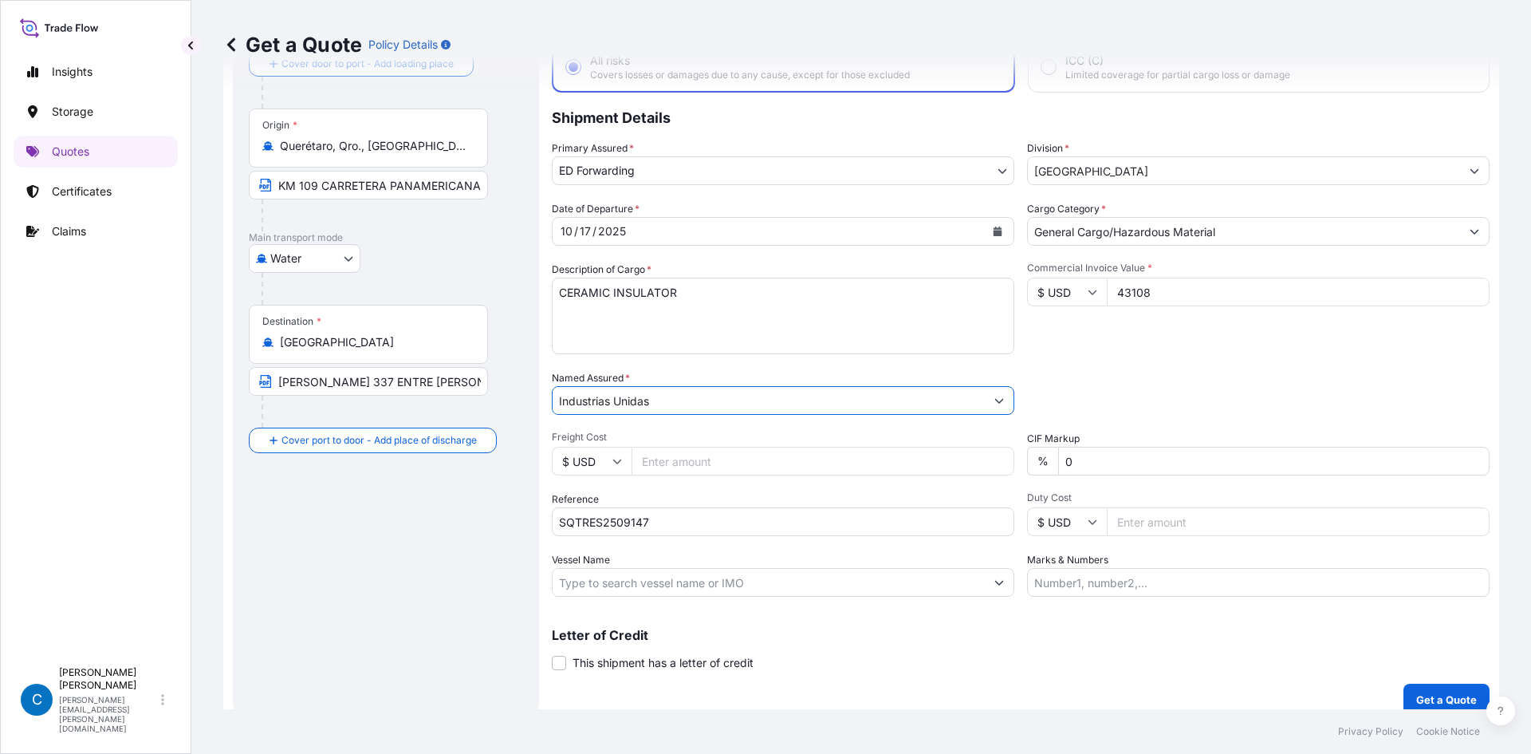
type input "Industrias Unidas"
click at [1416, 692] on p "Get a Quote" at bounding box center [1446, 699] width 61 height 16
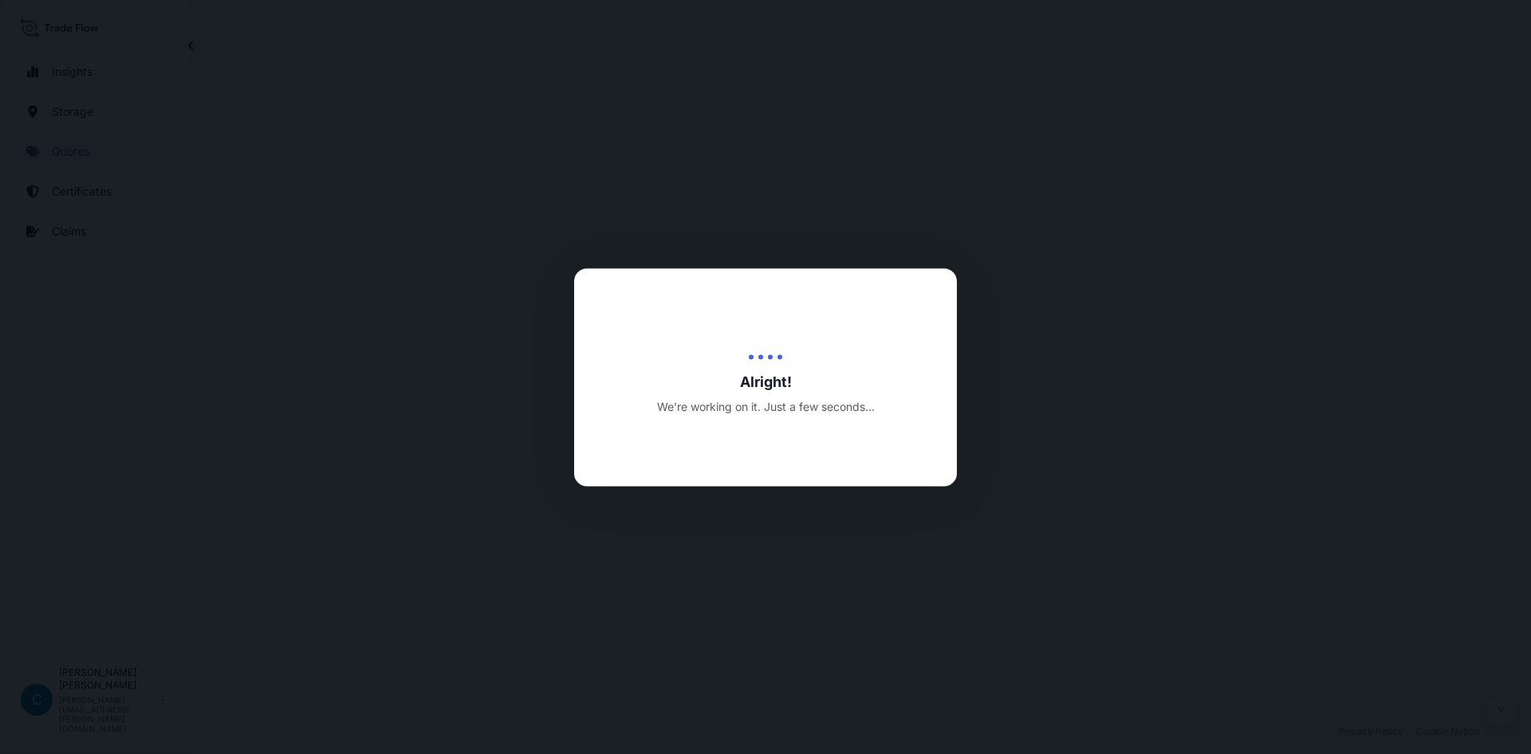
select select "Water"
select select "32195"
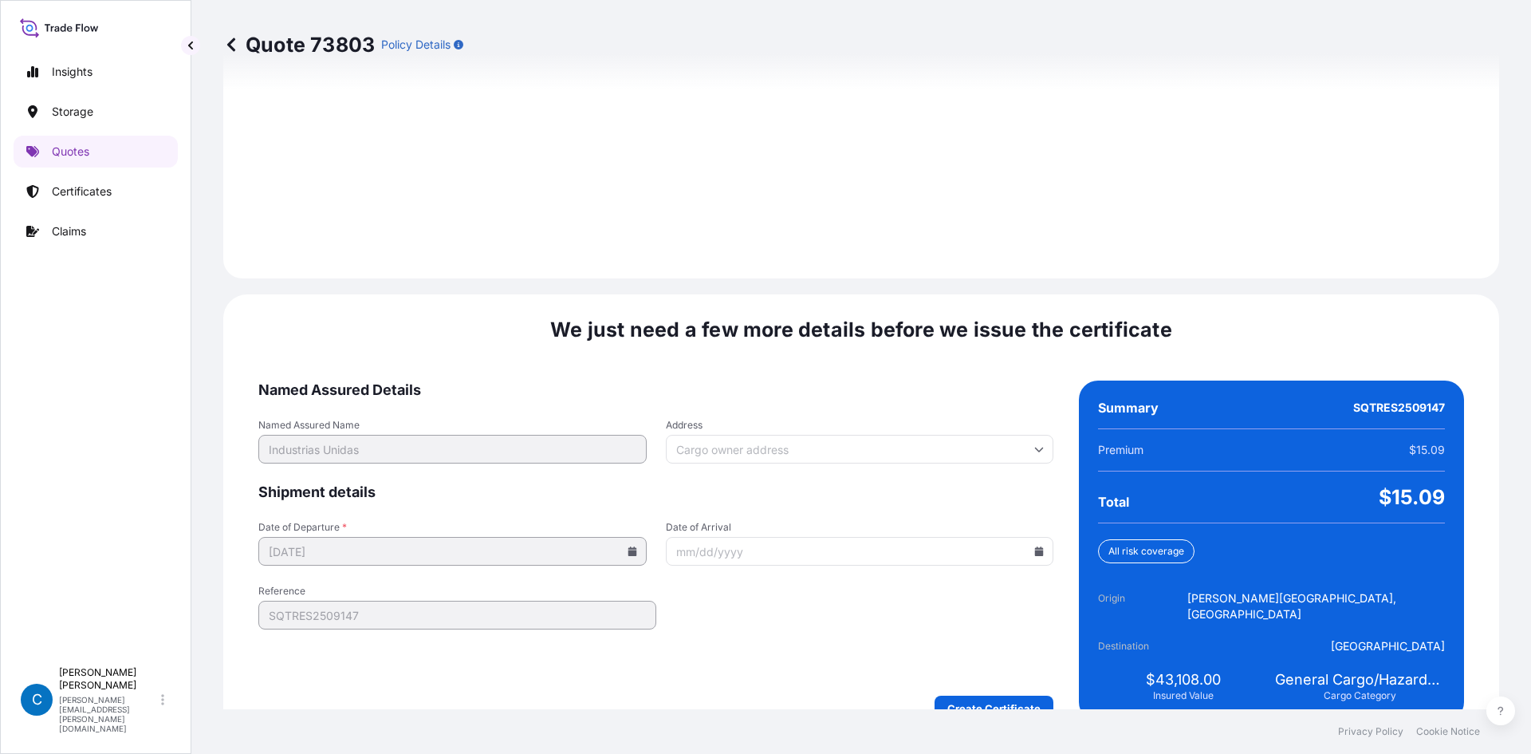
scroll to position [2205, 0]
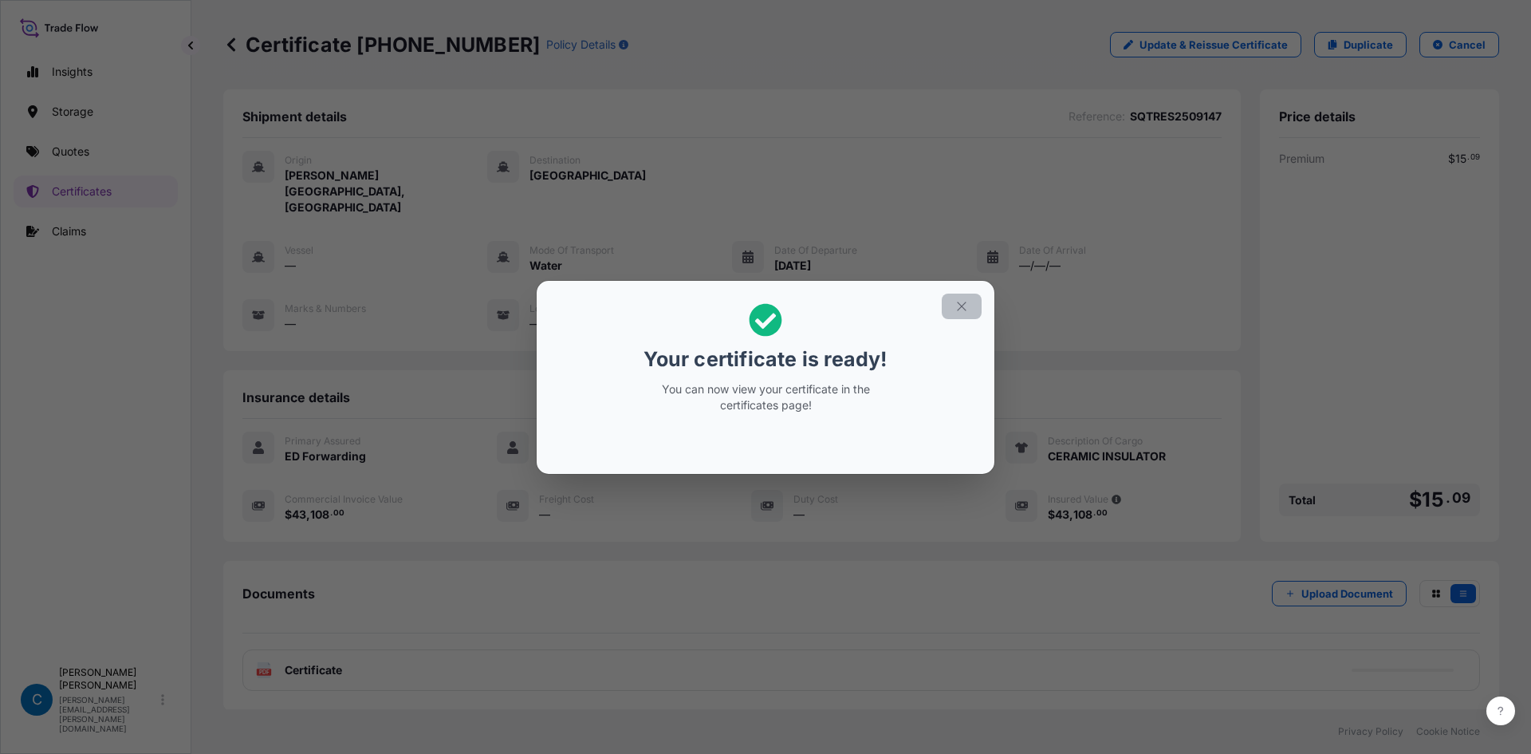
click at [967, 305] on icon "button" at bounding box center [962, 306] width 14 height 14
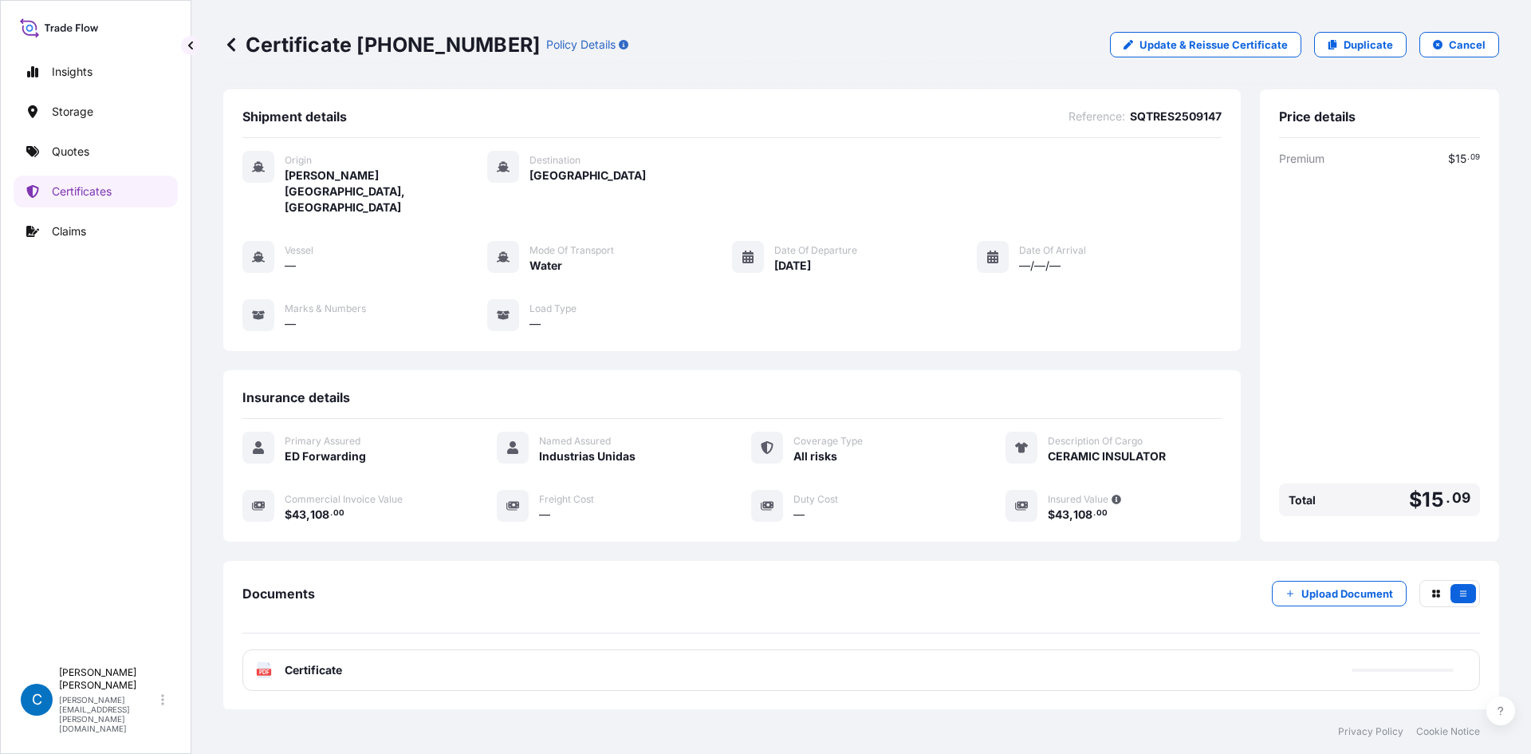
click at [760, 649] on div "PDF Certificate" at bounding box center [861, 669] width 1238 height 41
click at [600, 649] on div "PDF Certificate" at bounding box center [861, 669] width 1238 height 41
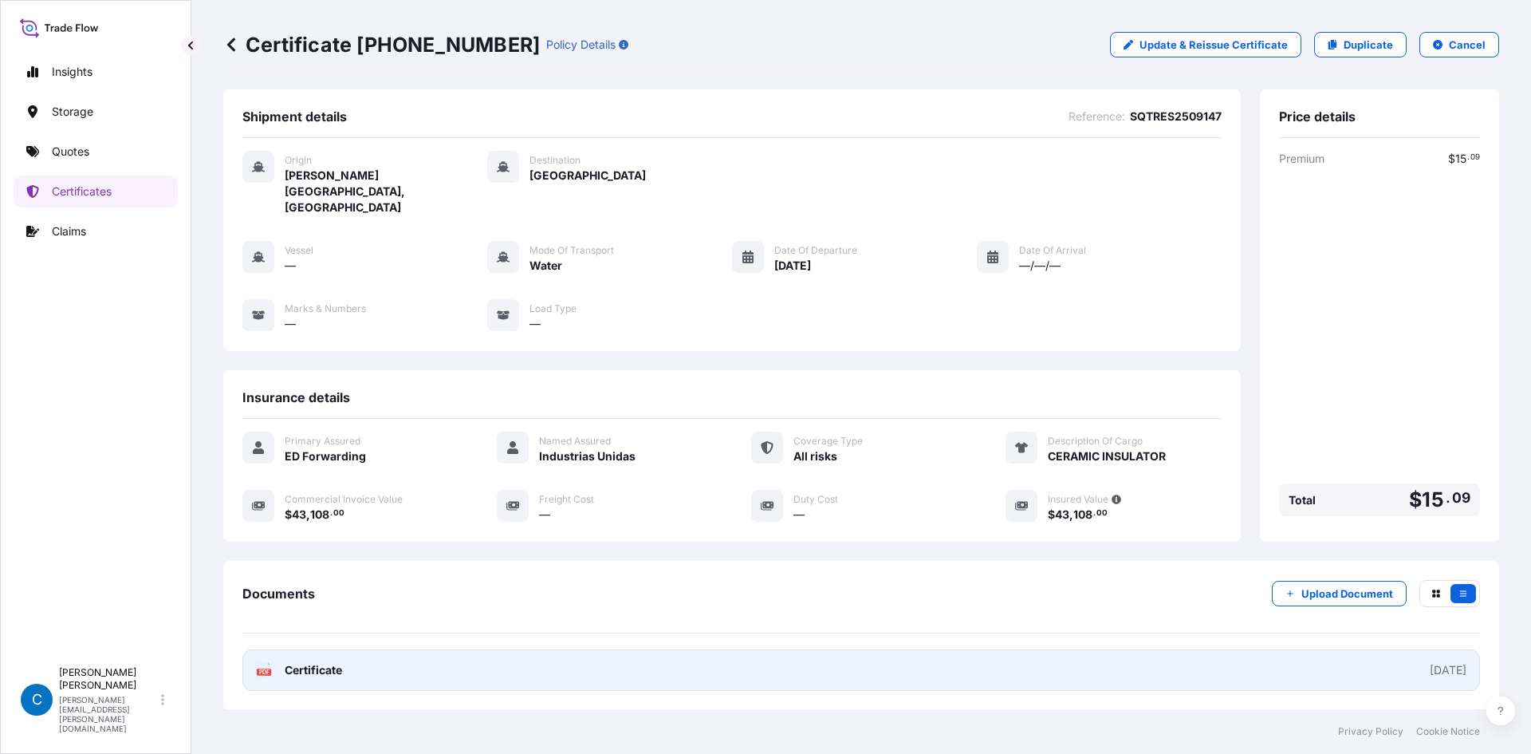
click at [604, 649] on link "PDF Certificate [DATE]" at bounding box center [861, 669] width 1238 height 41
